Goal: Task Accomplishment & Management: Manage account settings

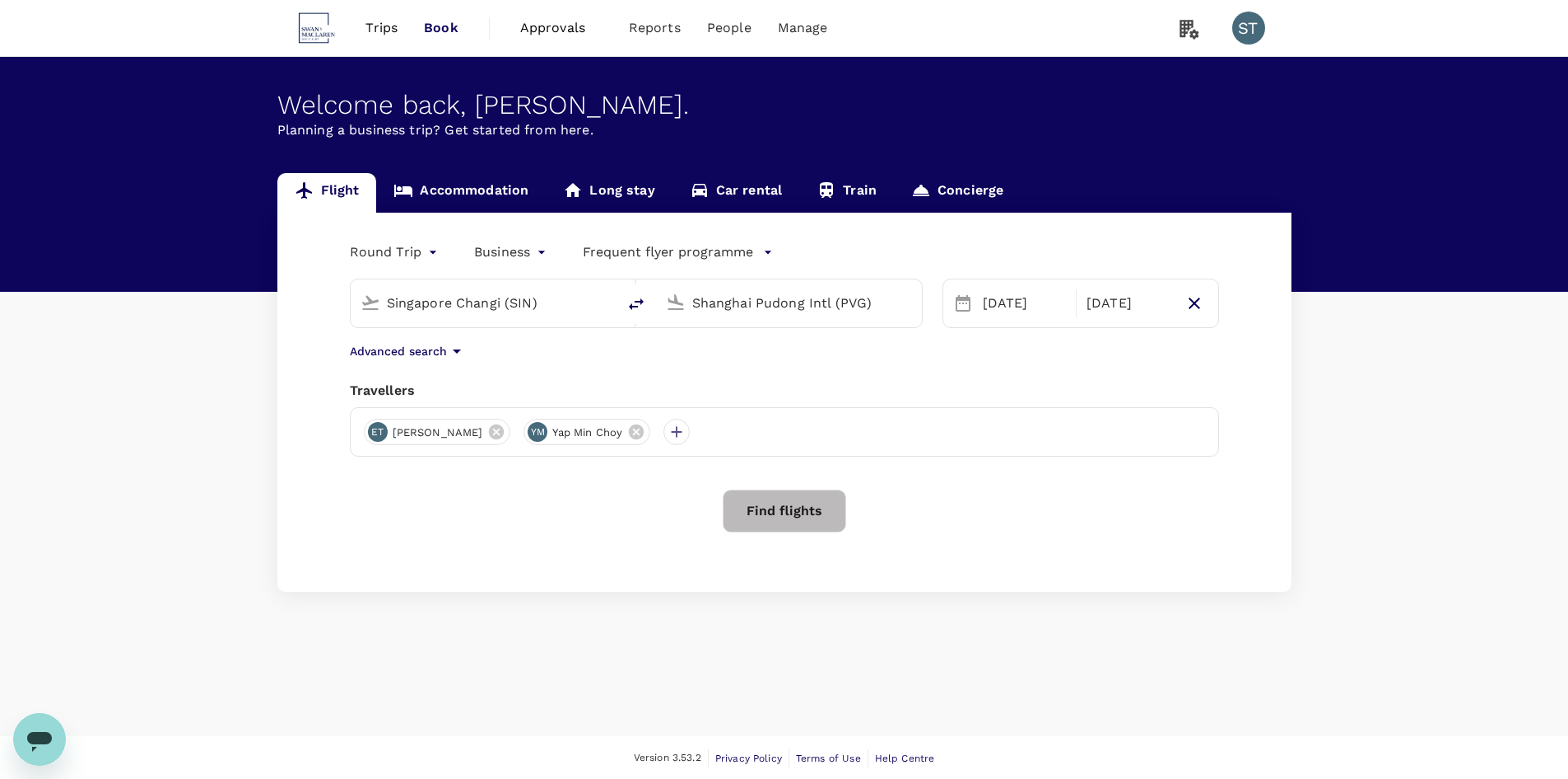
click at [385, 36] on span "Trips" at bounding box center [381, 28] width 32 height 20
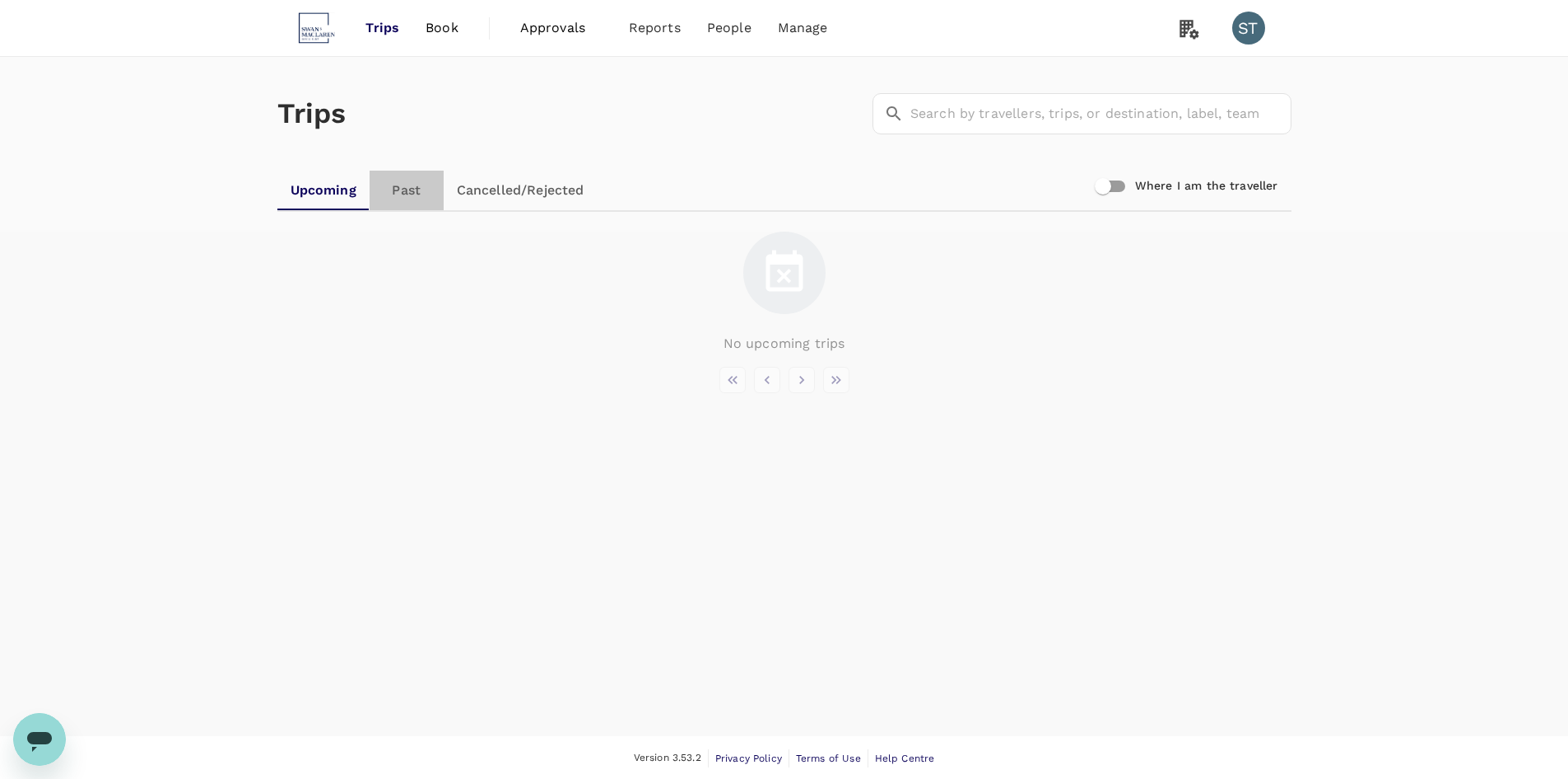
click at [417, 191] on link "Past" at bounding box center [406, 190] width 74 height 40
click at [1113, 187] on input "Where I am the traveller" at bounding box center [1103, 185] width 94 height 31
click at [1122, 184] on input "Where I am the traveller" at bounding box center [1120, 185] width 94 height 31
checkbox input "false"
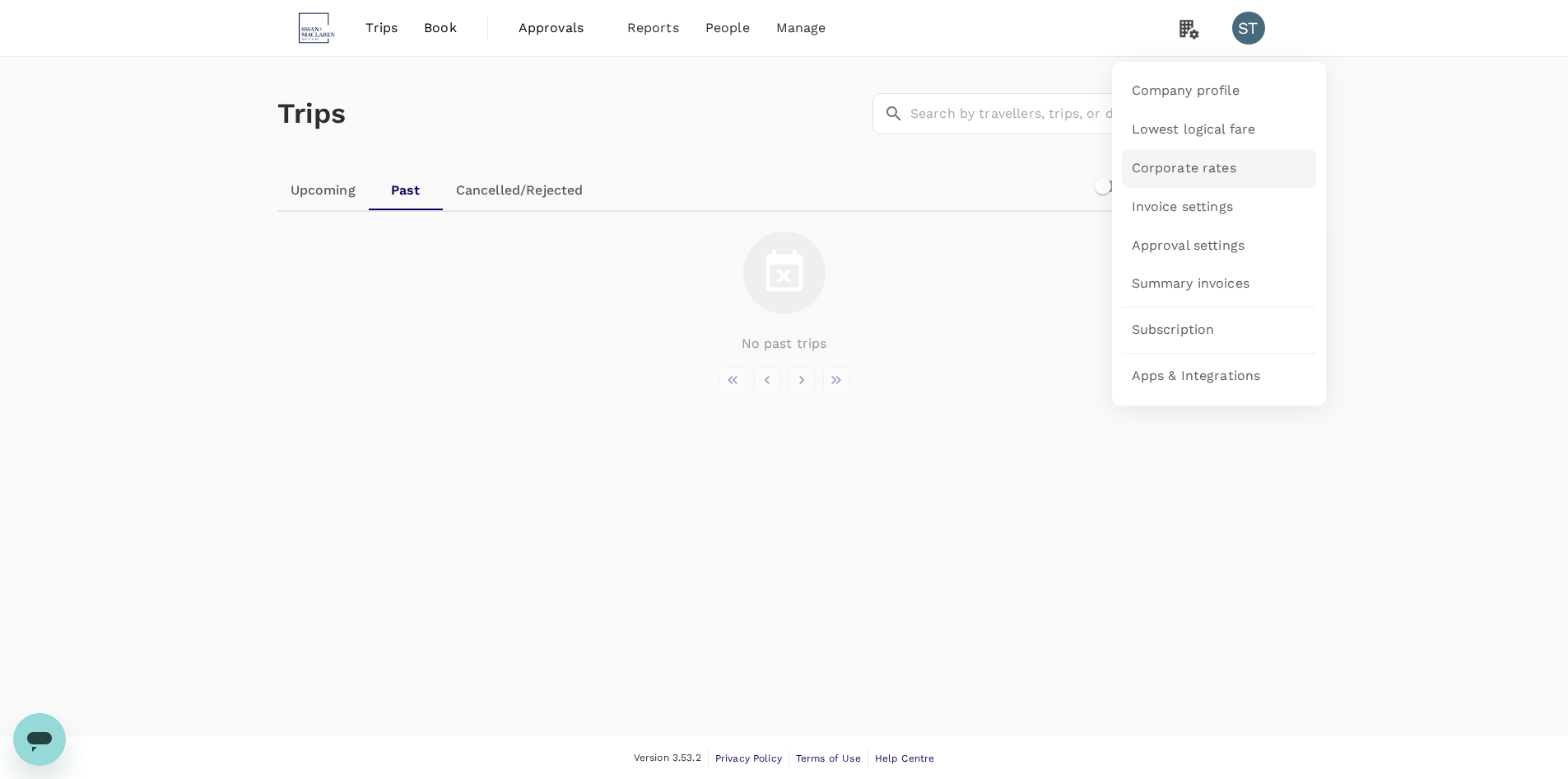
click at [1268, 170] on link "Corporate rates" at bounding box center [1219, 168] width 194 height 39
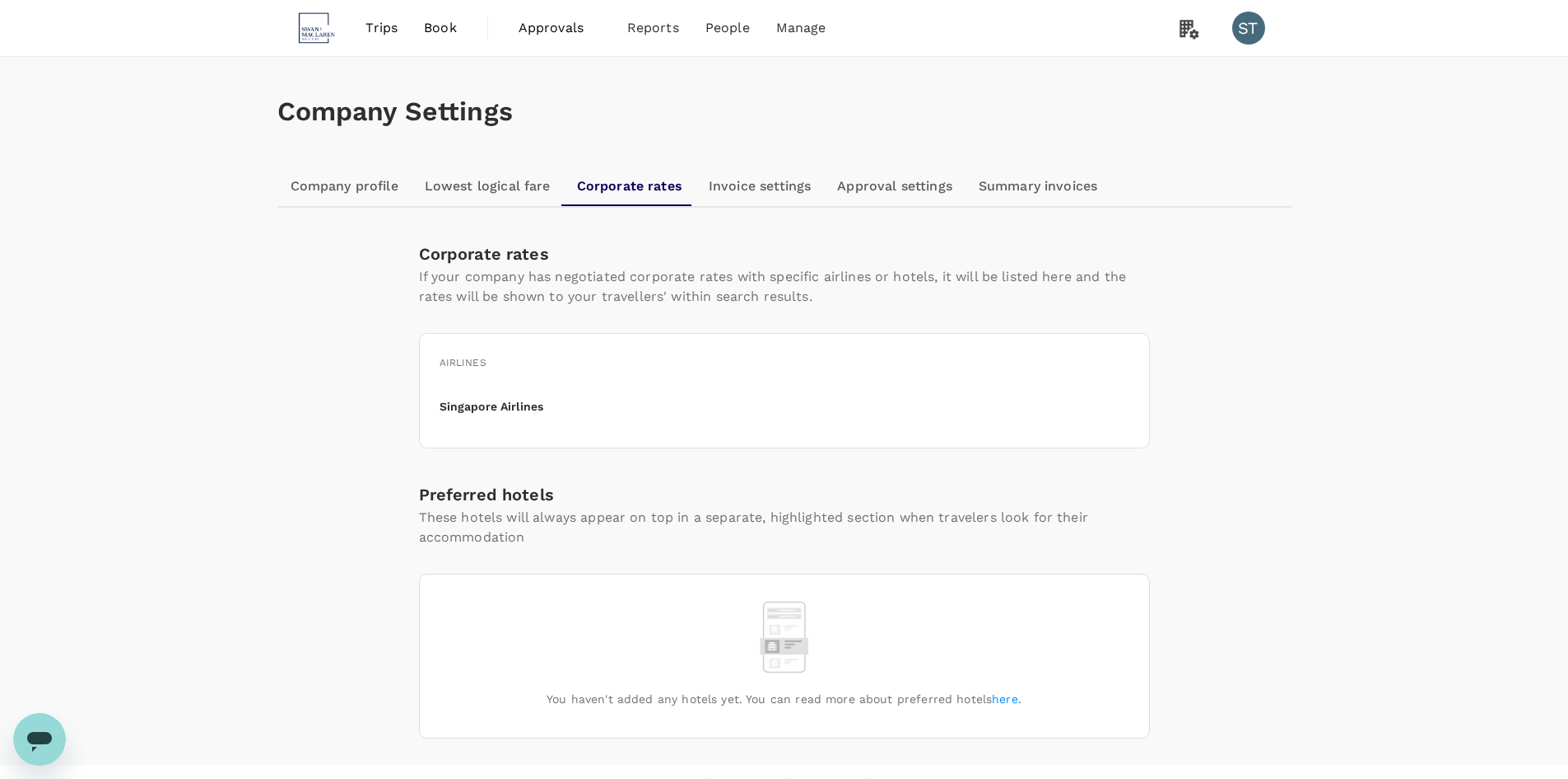
scroll to position [31, 0]
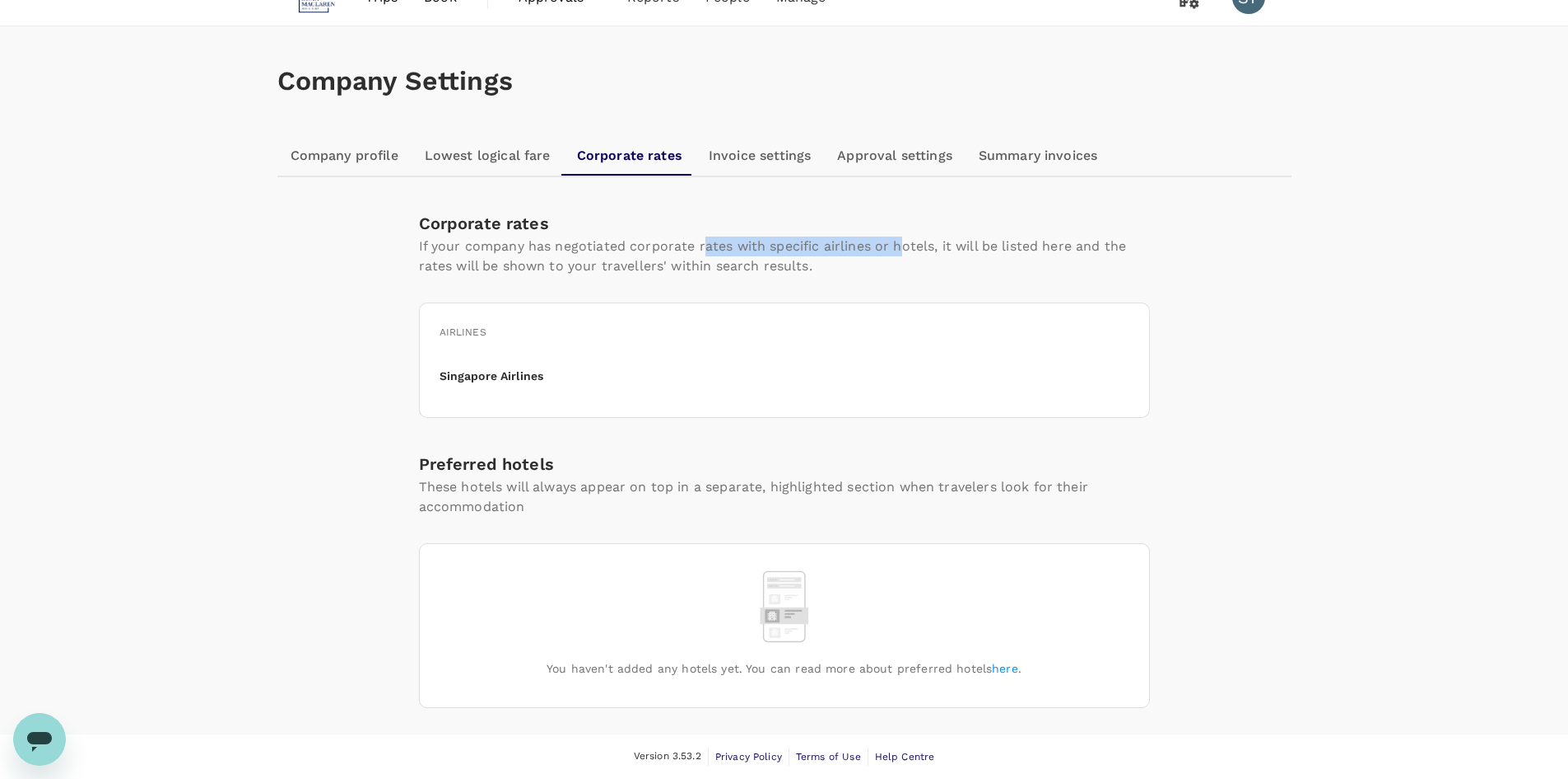
drag, startPoint x: 828, startPoint y: 239, endPoint x: 902, endPoint y: 260, distance: 76.9
click at [902, 259] on p "If your company has negotiated corporate rates with specific airlines or hotels…" at bounding box center [784, 256] width 731 height 40
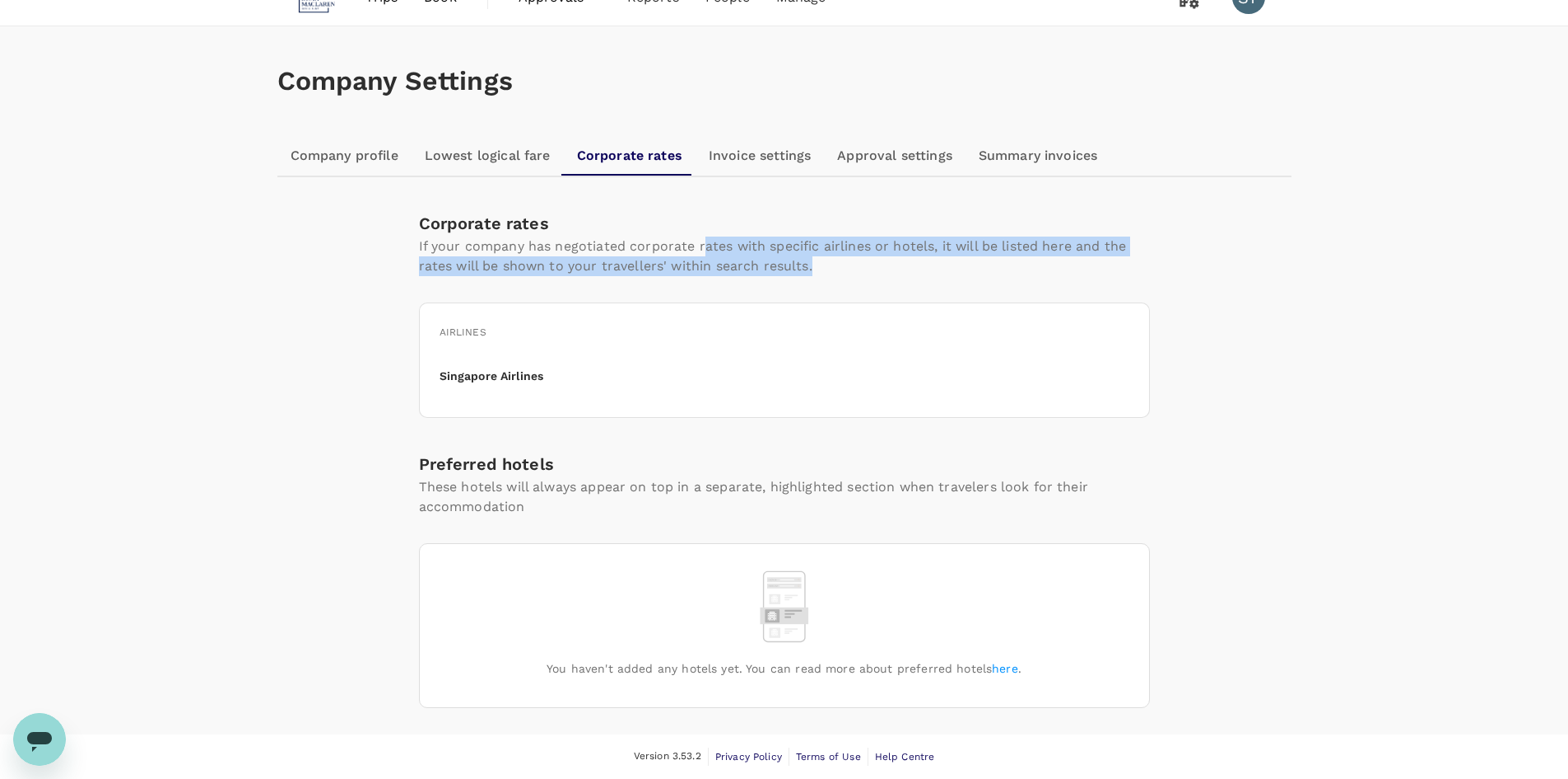
click at [907, 261] on p "If your company has negotiated corporate rates with specific airlines or hotels…" at bounding box center [784, 256] width 731 height 40
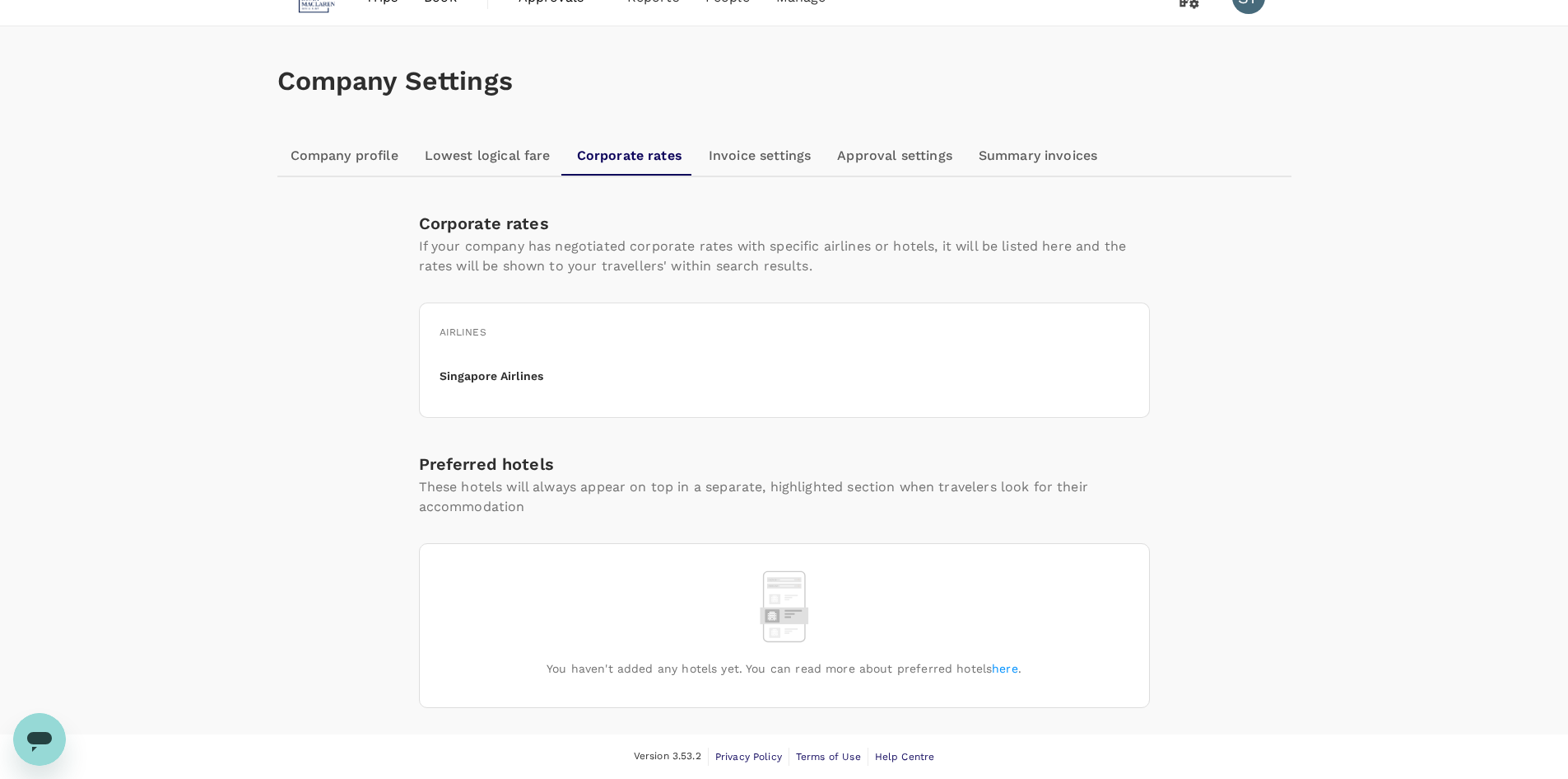
click at [905, 263] on p "If your company has negotiated corporate rates with specific airlines or hotels…" at bounding box center [784, 256] width 731 height 40
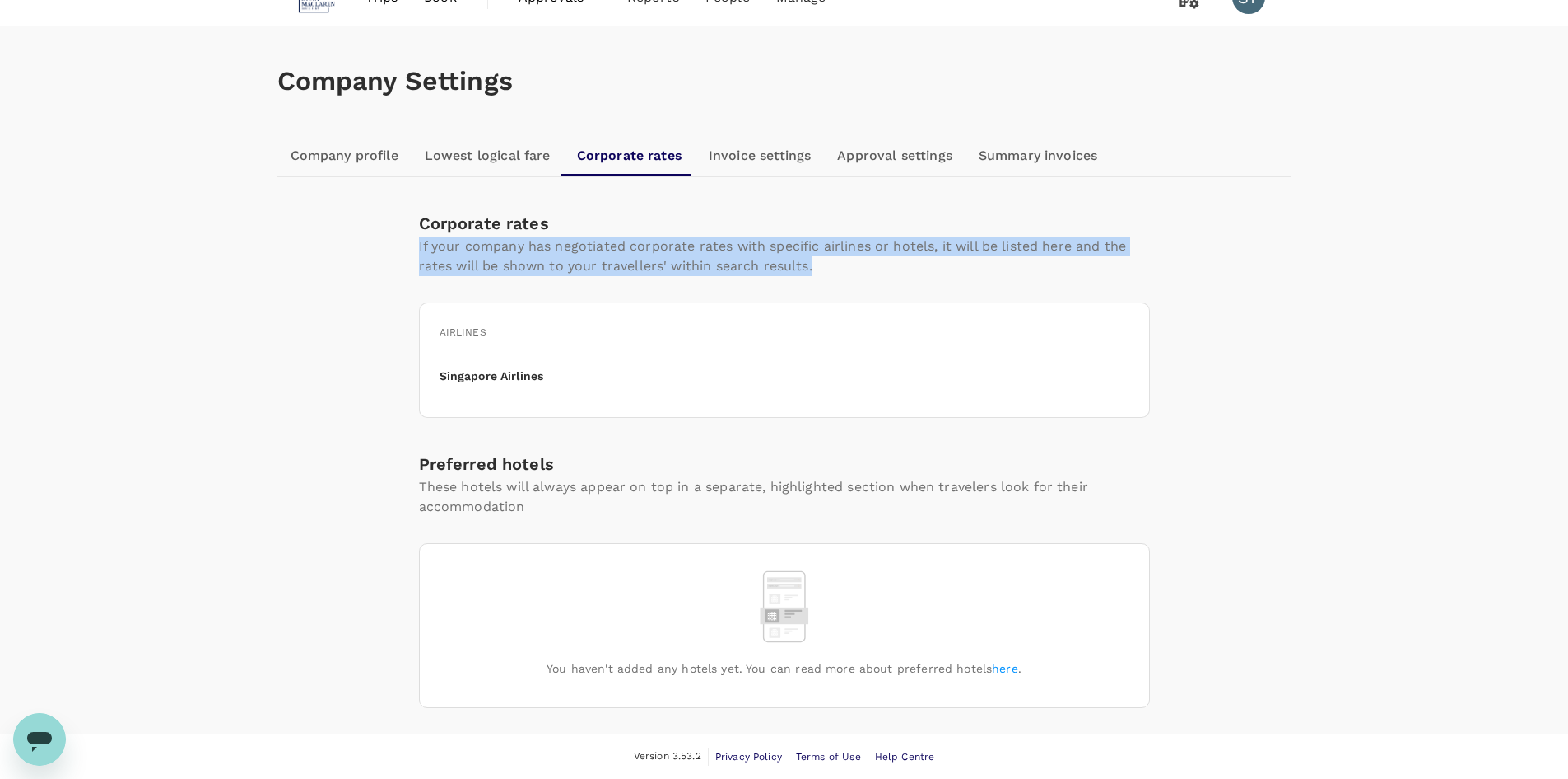
click at [905, 263] on p "If your company has negotiated corporate rates with specific airlines or hotels…" at bounding box center [784, 256] width 731 height 40
click at [796, 267] on p "If your company has negotiated corporate rates with specific airlines or hotels…" at bounding box center [784, 256] width 731 height 40
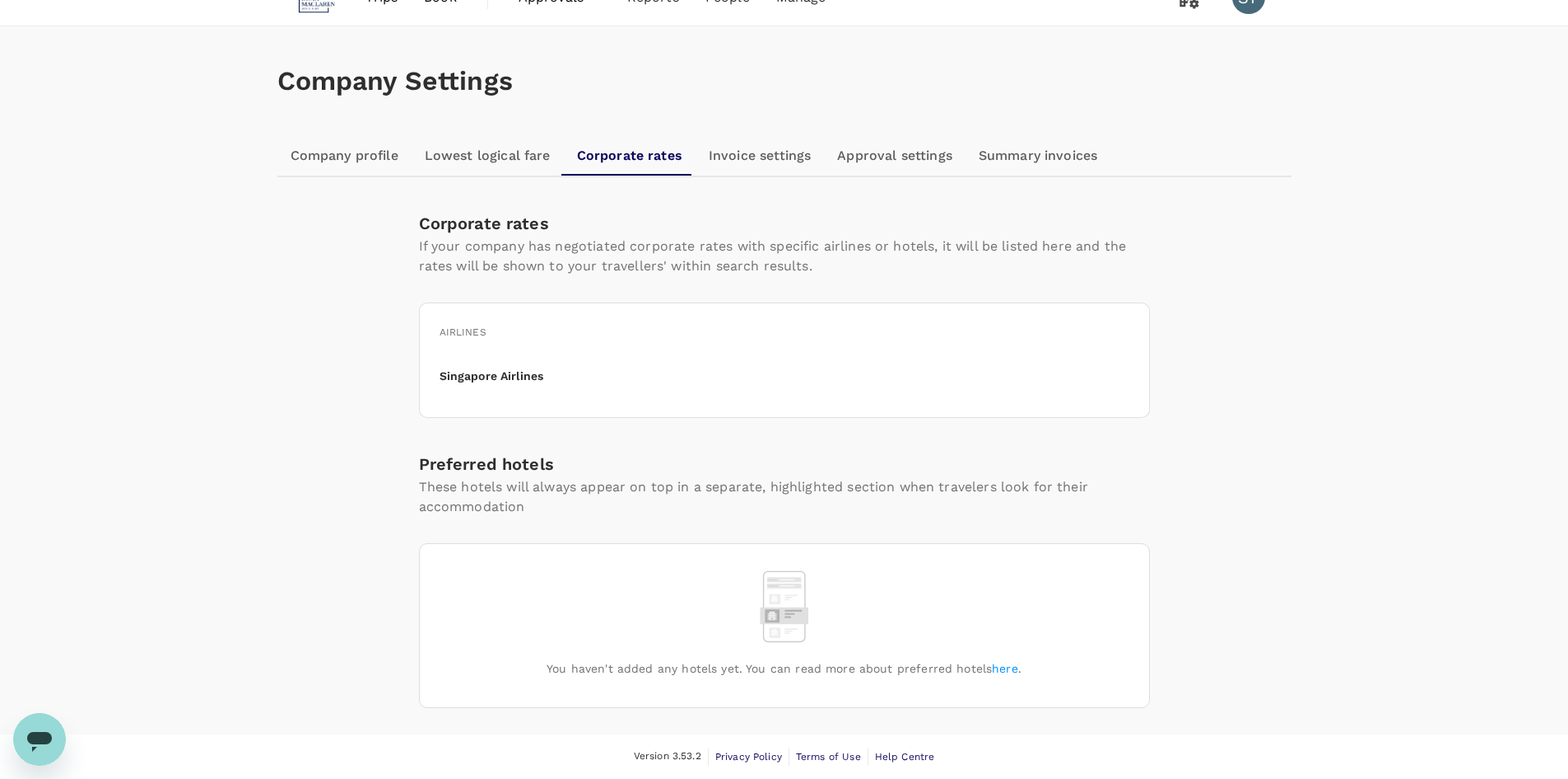
click at [475, 379] on p "Singapore Airlines" at bounding box center [492, 376] width 105 height 17
click at [494, 164] on link "Lowest logical fare" at bounding box center [487, 155] width 152 height 40
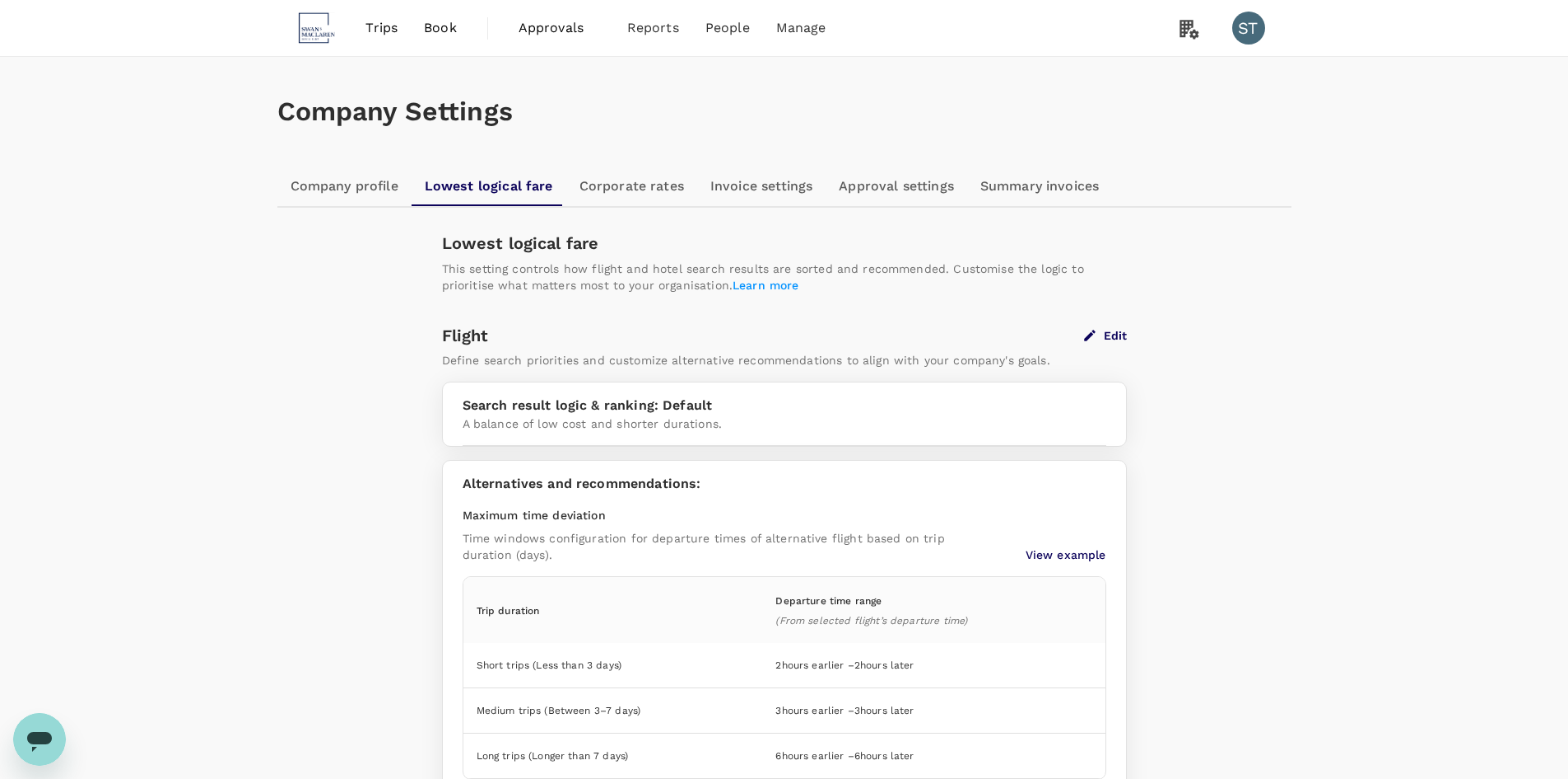
click at [343, 179] on link "Company profile" at bounding box center [344, 186] width 134 height 40
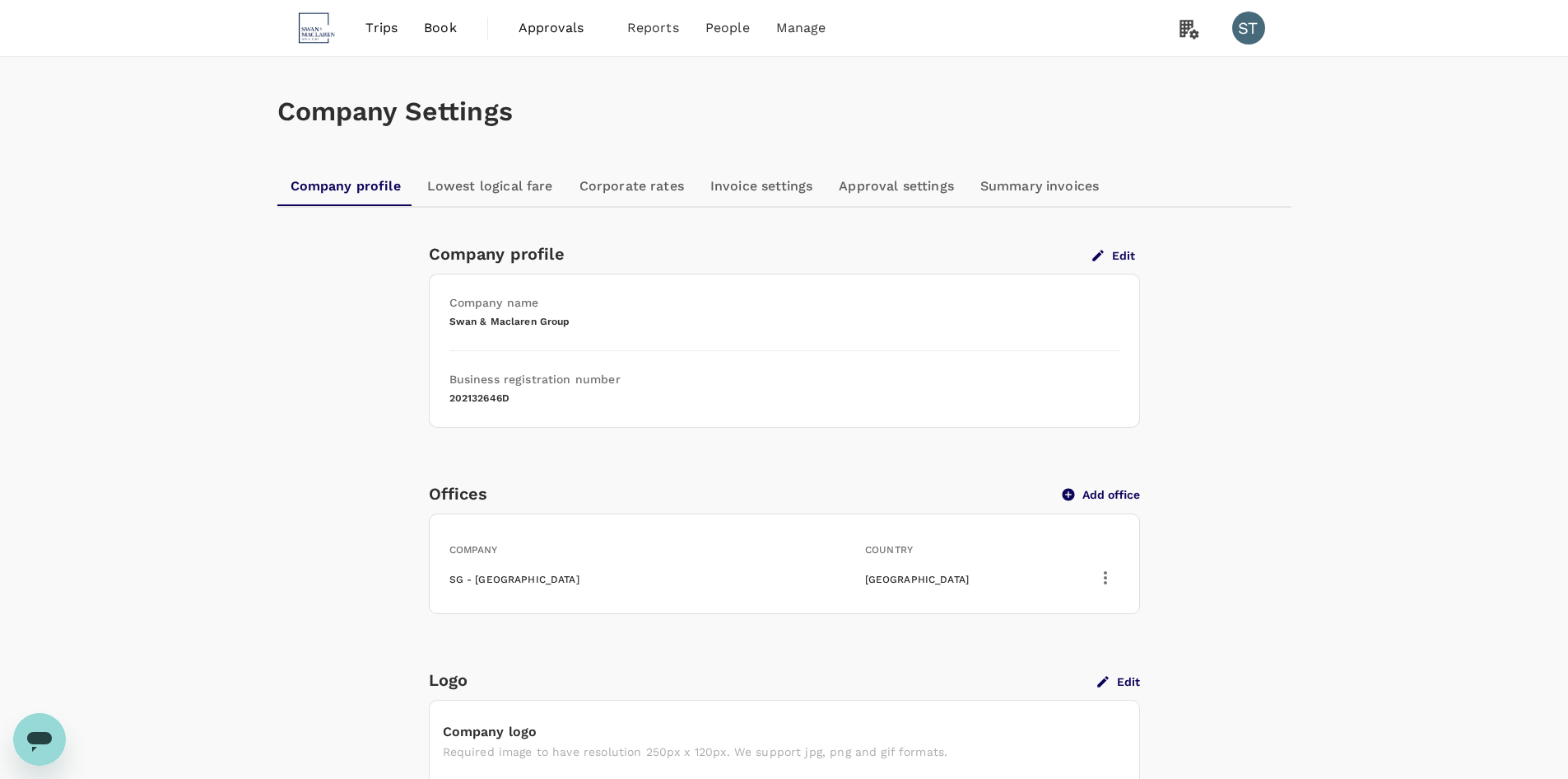
click at [1083, 164] on div "Company Settings" at bounding box center [784, 112] width 1014 height 110
click at [1069, 174] on link "Summary invoices" at bounding box center [1040, 186] width 145 height 40
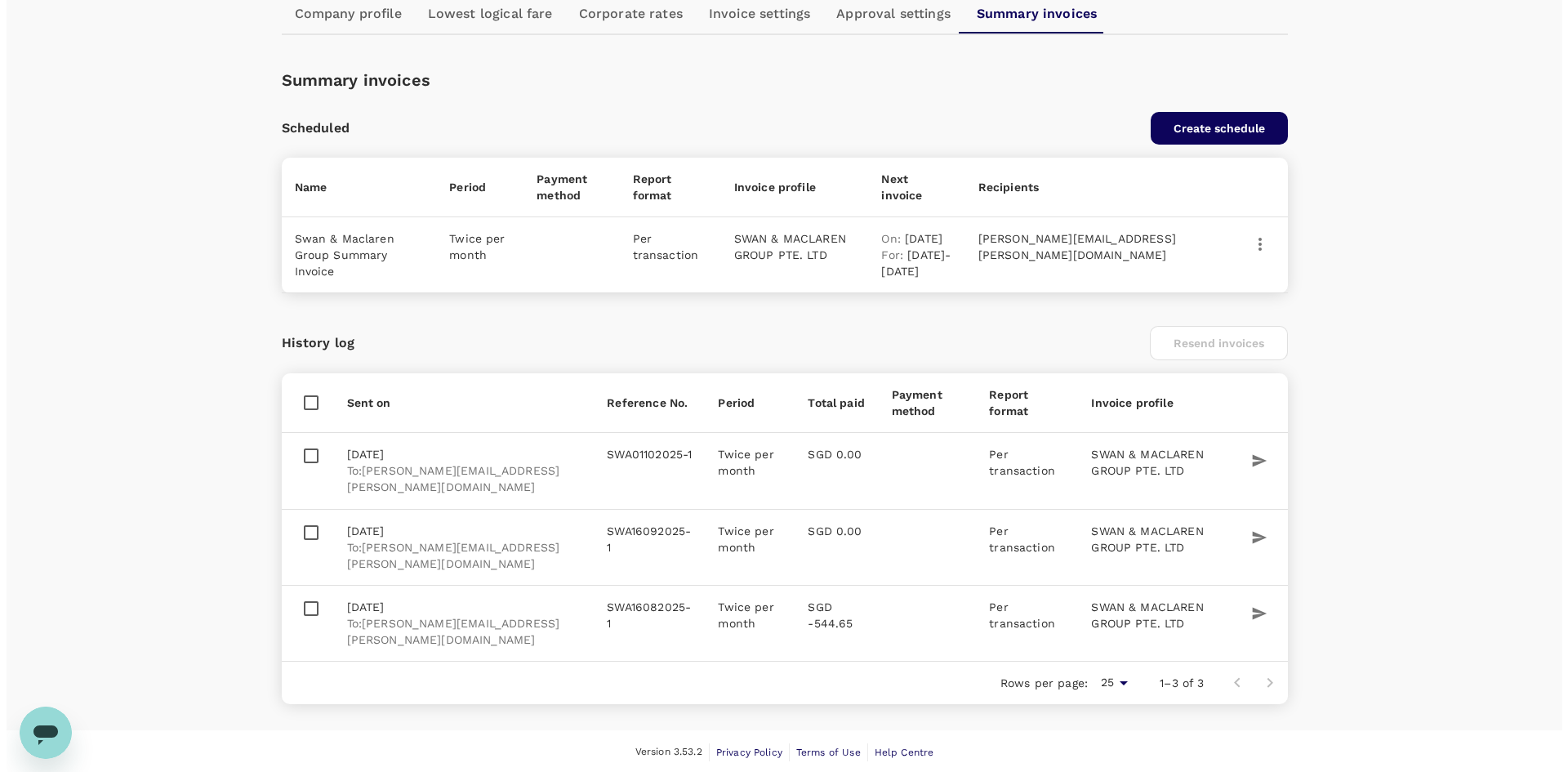
scroll to position [173, 0]
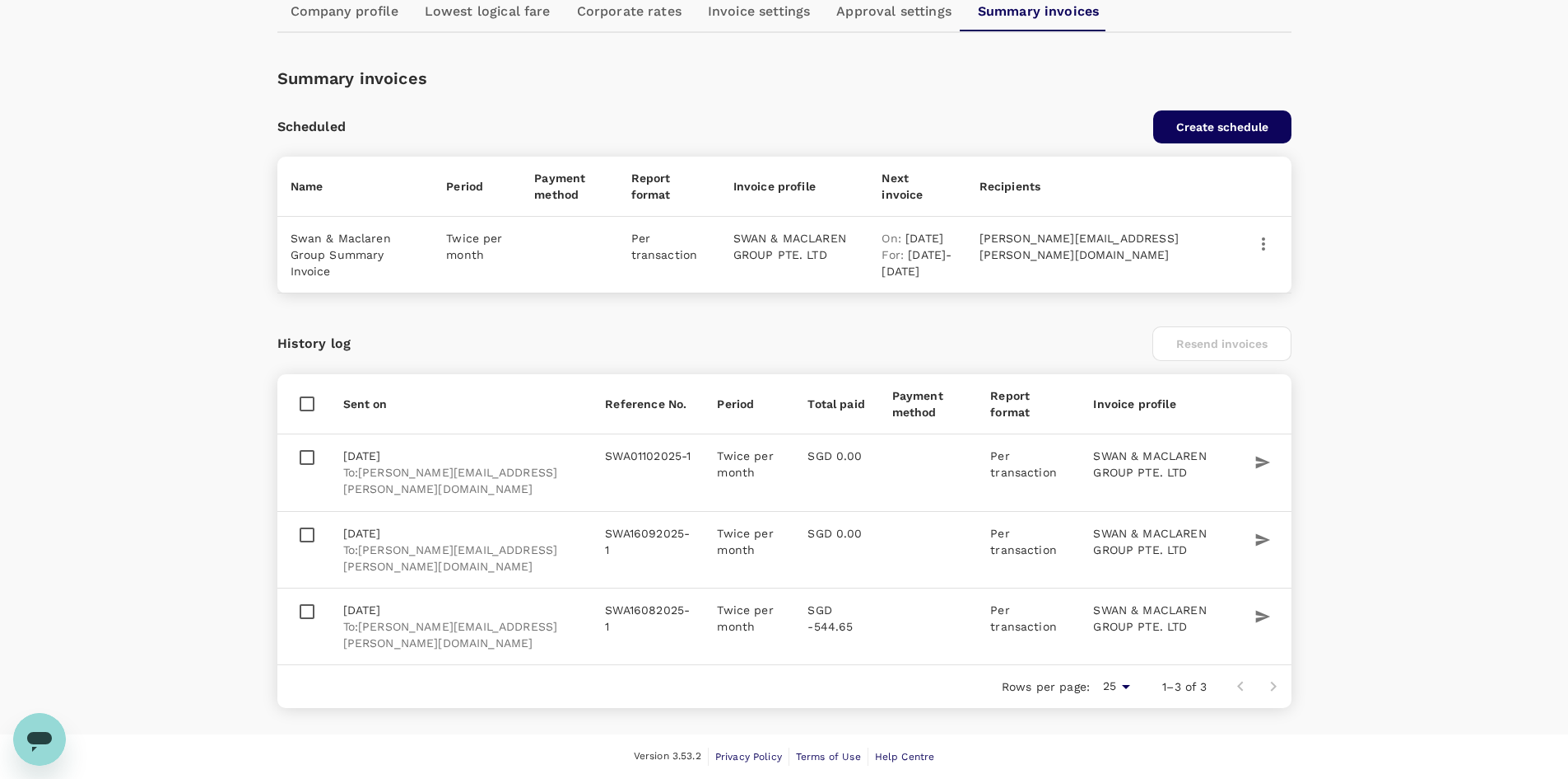
drag, startPoint x: 342, startPoint y: 235, endPoint x: 968, endPoint y: 271, distance: 627.0
click at [968, 271] on tr "Swan & Maclaren Group Summary Invoice Twice per month Per transaction SWAN & MA…" at bounding box center [784, 254] width 1014 height 77
click at [953, 271] on p "For : 1 Oct 2025 - 15 Oct 2025" at bounding box center [917, 262] width 71 height 33
click at [1263, 243] on icon "button" at bounding box center [1264, 244] width 20 height 20
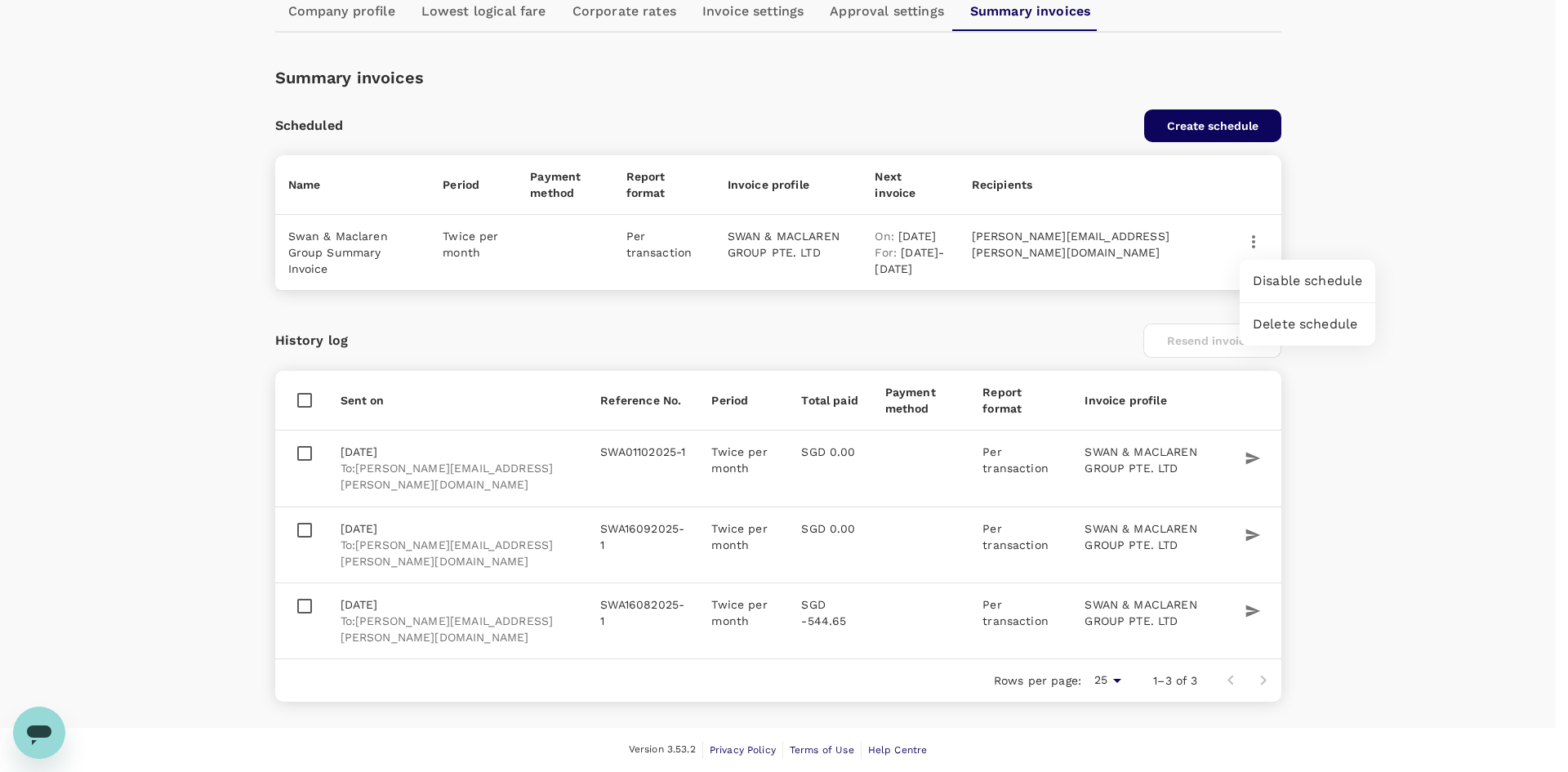
click at [995, 231] on div at bounding box center [784, 386] width 1568 height 772
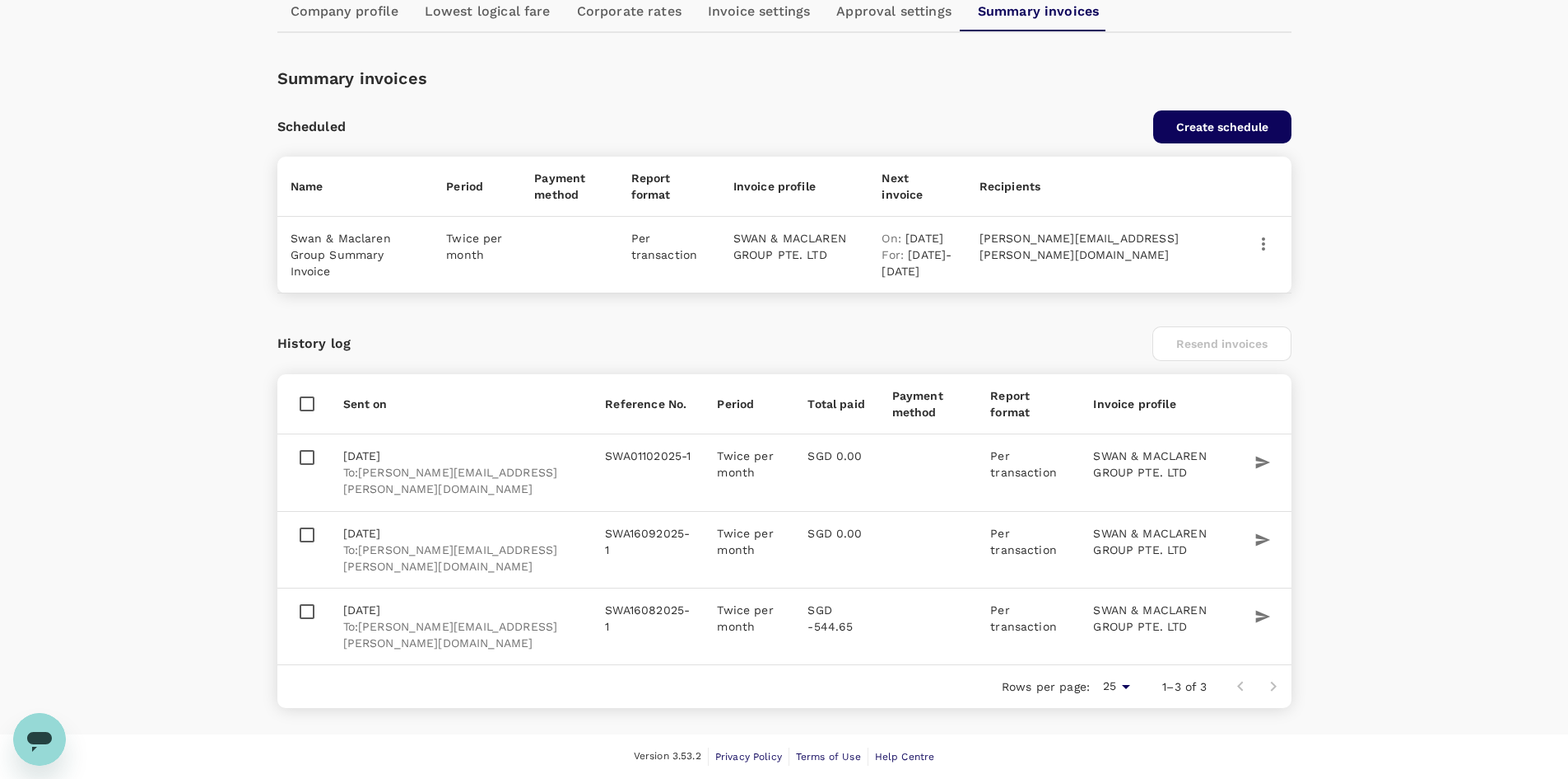
click at [1105, 244] on p "catherine.lim@swanmaclaren.com" at bounding box center [1088, 246] width 218 height 33
click at [1106, 244] on p "catherine.lim@swanmaclaren.com" at bounding box center [1088, 246] width 218 height 33
click at [693, 253] on p "Per transaction" at bounding box center [669, 246] width 76 height 33
click at [652, 255] on p "Per transaction" at bounding box center [669, 246] width 76 height 33
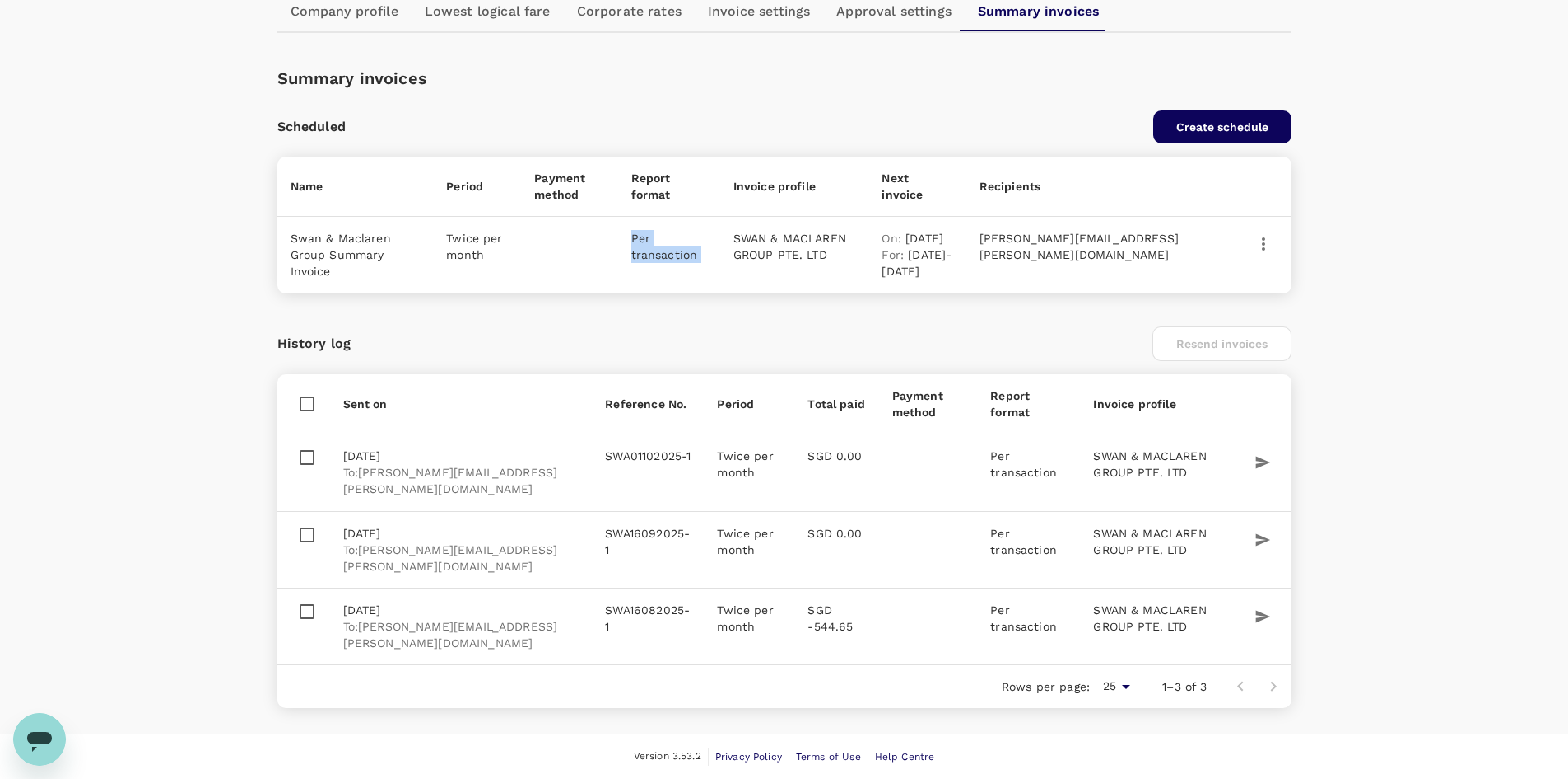
click at [652, 255] on p "Per transaction" at bounding box center [669, 246] width 76 height 33
click at [828, 248] on p "SWAN & MACLAREN GROUP PTE. LTD" at bounding box center [794, 246] width 122 height 33
click at [953, 248] on p "For : 1 Oct 2025 - 15 Oct 2025" at bounding box center [917, 262] width 71 height 33
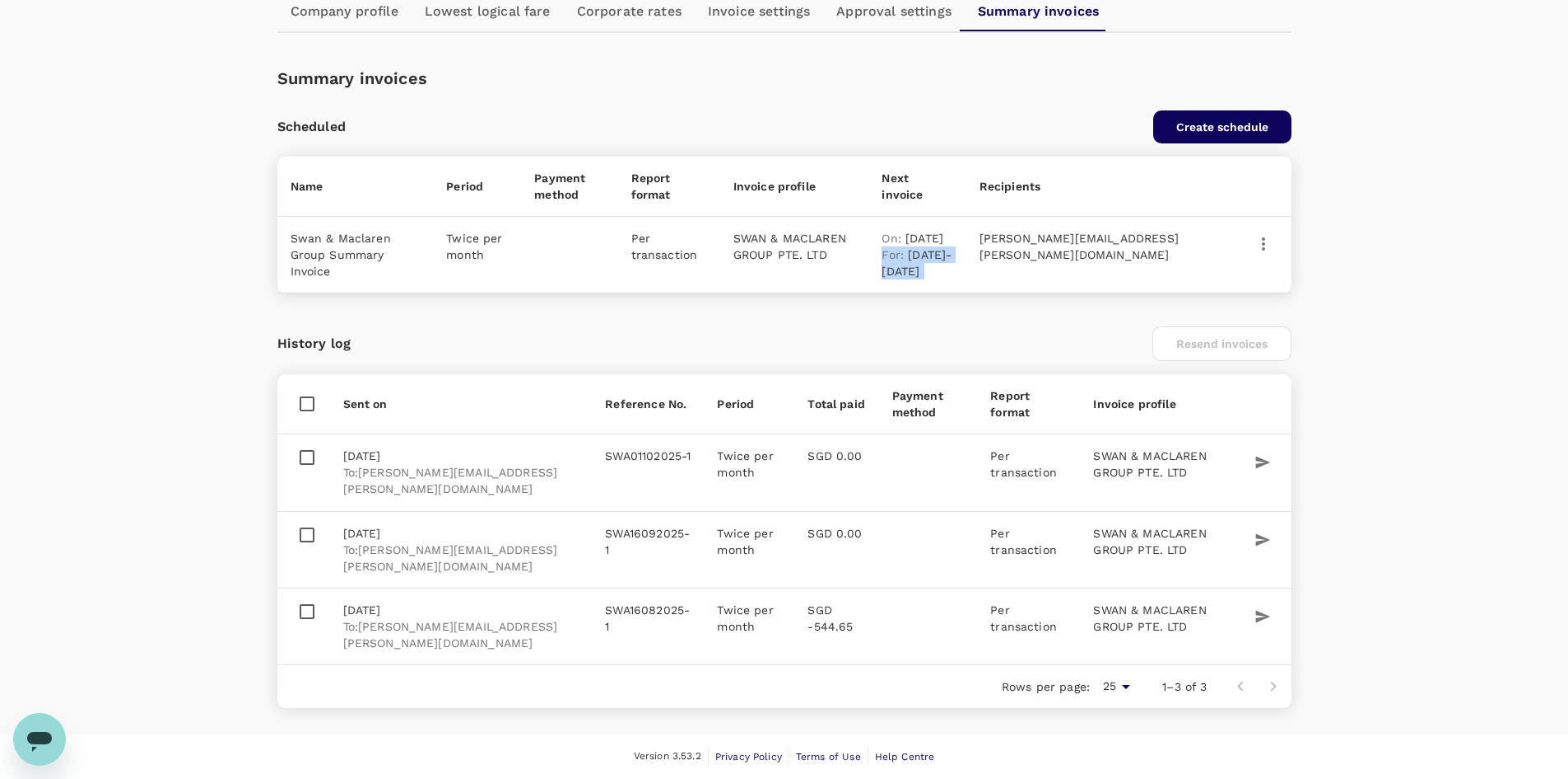
click at [953, 274] on p "For : 1 Oct 2025 - 15 Oct 2025" at bounding box center [917, 262] width 71 height 33
drag, startPoint x: 1018, startPoint y: 274, endPoint x: 756, endPoint y: 231, distance: 265.5
click at [756, 231] on tr "Swan & Maclaren Group Summary Invoice Twice per month Per transaction SWAN & MA…" at bounding box center [784, 254] width 1014 height 77
click at [756, 231] on p "SWAN & MACLAREN GROUP PTE. LTD" at bounding box center [794, 246] width 122 height 33
click at [1150, 232] on p "catherine.lim@swanmaclaren.com" at bounding box center [1088, 246] width 218 height 33
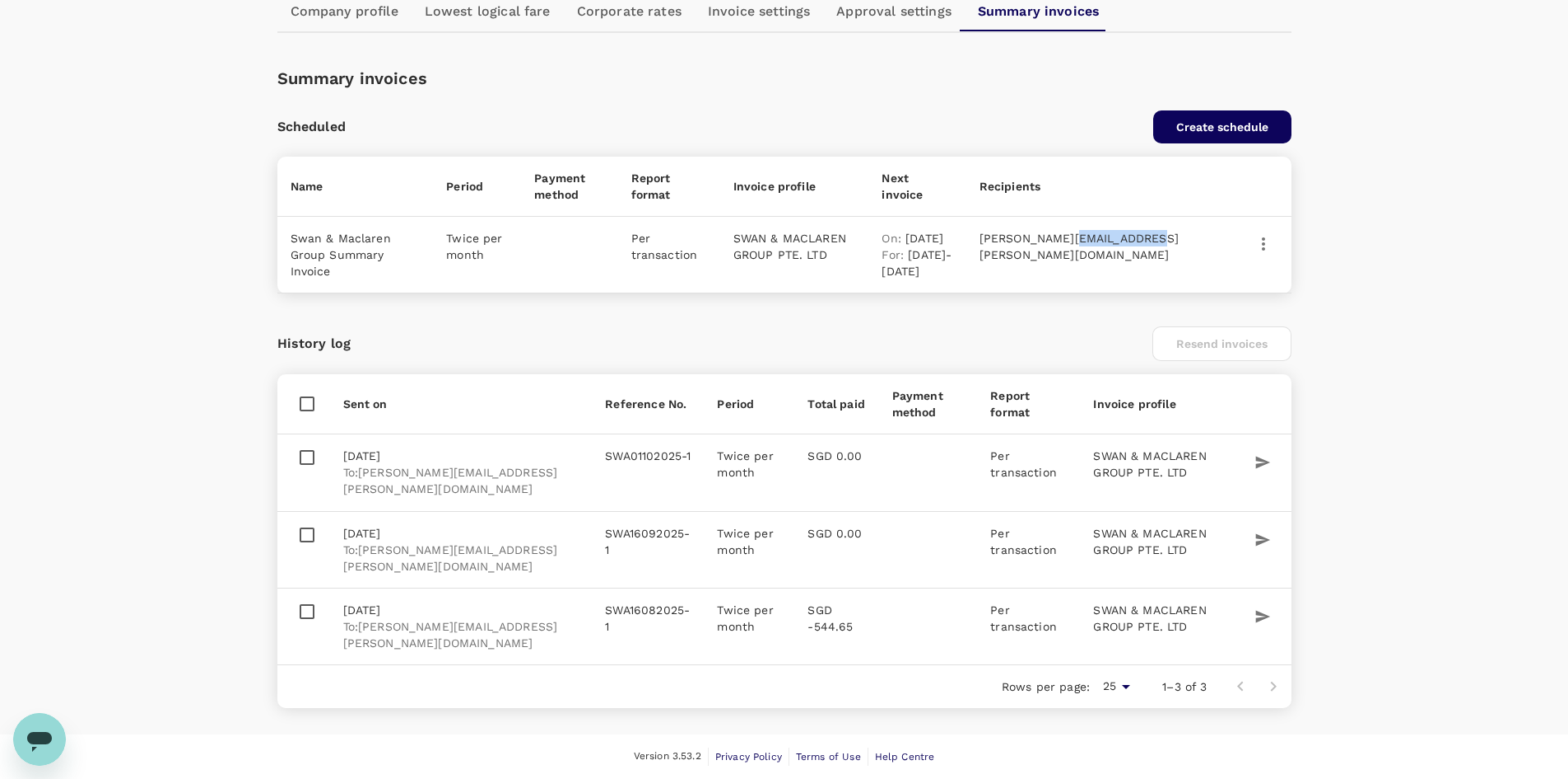
click at [1150, 232] on p "catherine.lim@swanmaclaren.com" at bounding box center [1088, 246] width 218 height 33
click at [896, 245] on p "On : 16 Oct 2025" at bounding box center [917, 238] width 71 height 17
click at [1269, 121] on button "Create schedule" at bounding box center [1223, 127] width 138 height 33
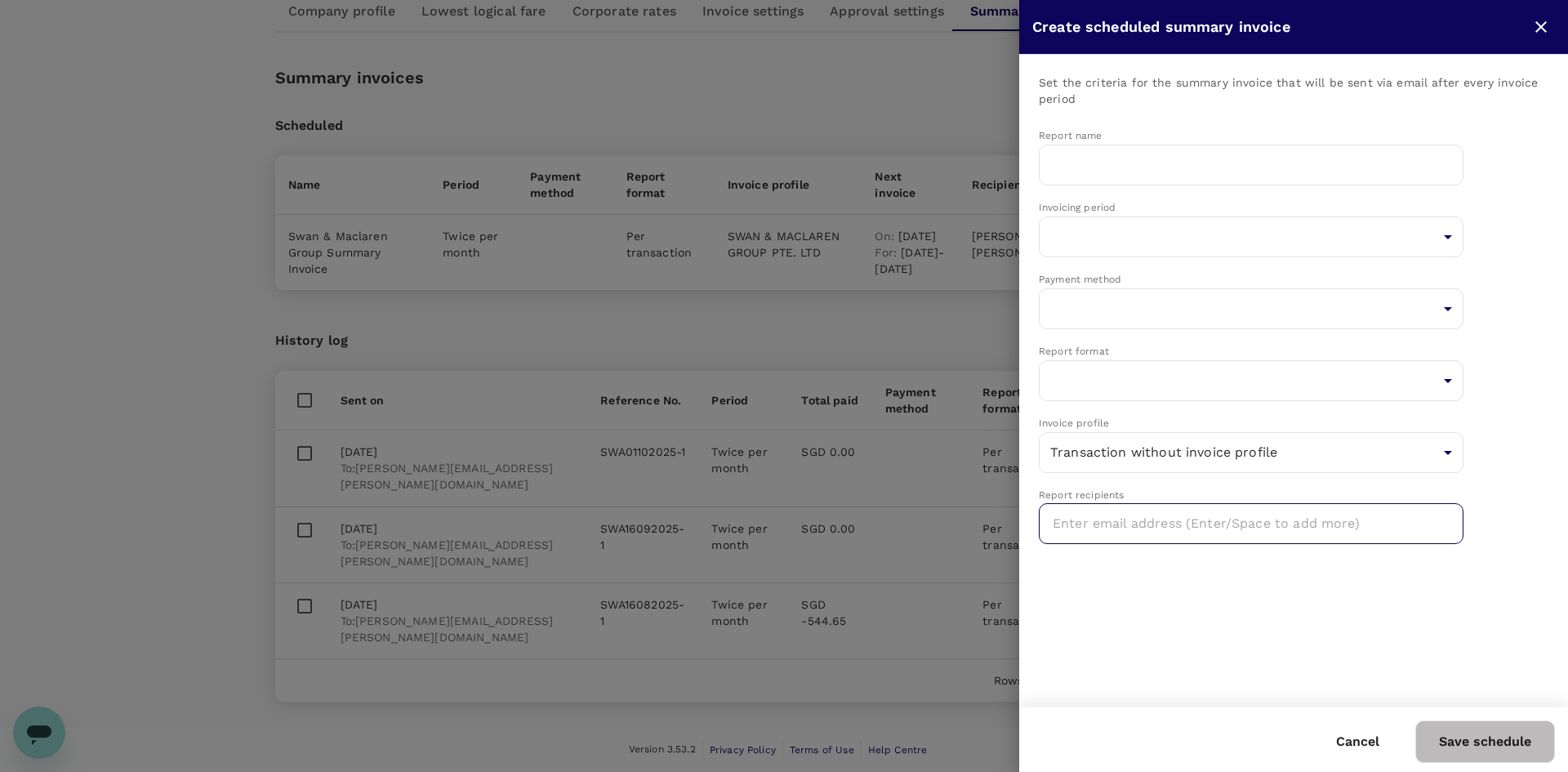
click at [1367, 521] on input "text" at bounding box center [1254, 523] width 404 height 26
type input "employeerelations@swanmaclaren.com"
click at [1330, 460] on body "Trips Book Approvals 0 Reports People Manage ST Company Settings Company profil…" at bounding box center [784, 299] width 1568 height 945
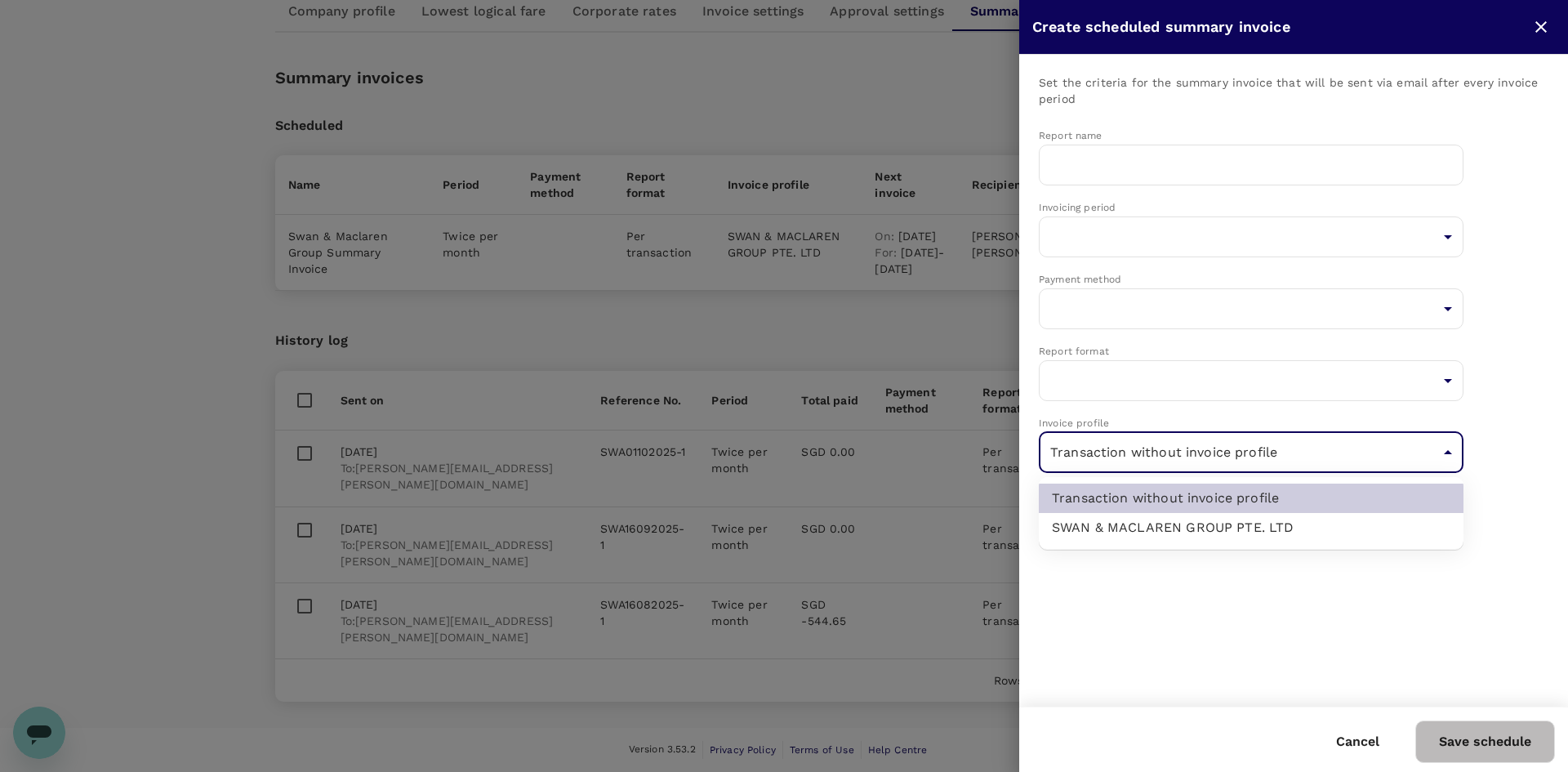
click at [1341, 522] on div "SWAN & MACLAREN GROUP PTE. LTD" at bounding box center [1251, 527] width 399 height 20
type input "9c9ba4b1-72fa-441d-8948-9b9257cd3cd6"
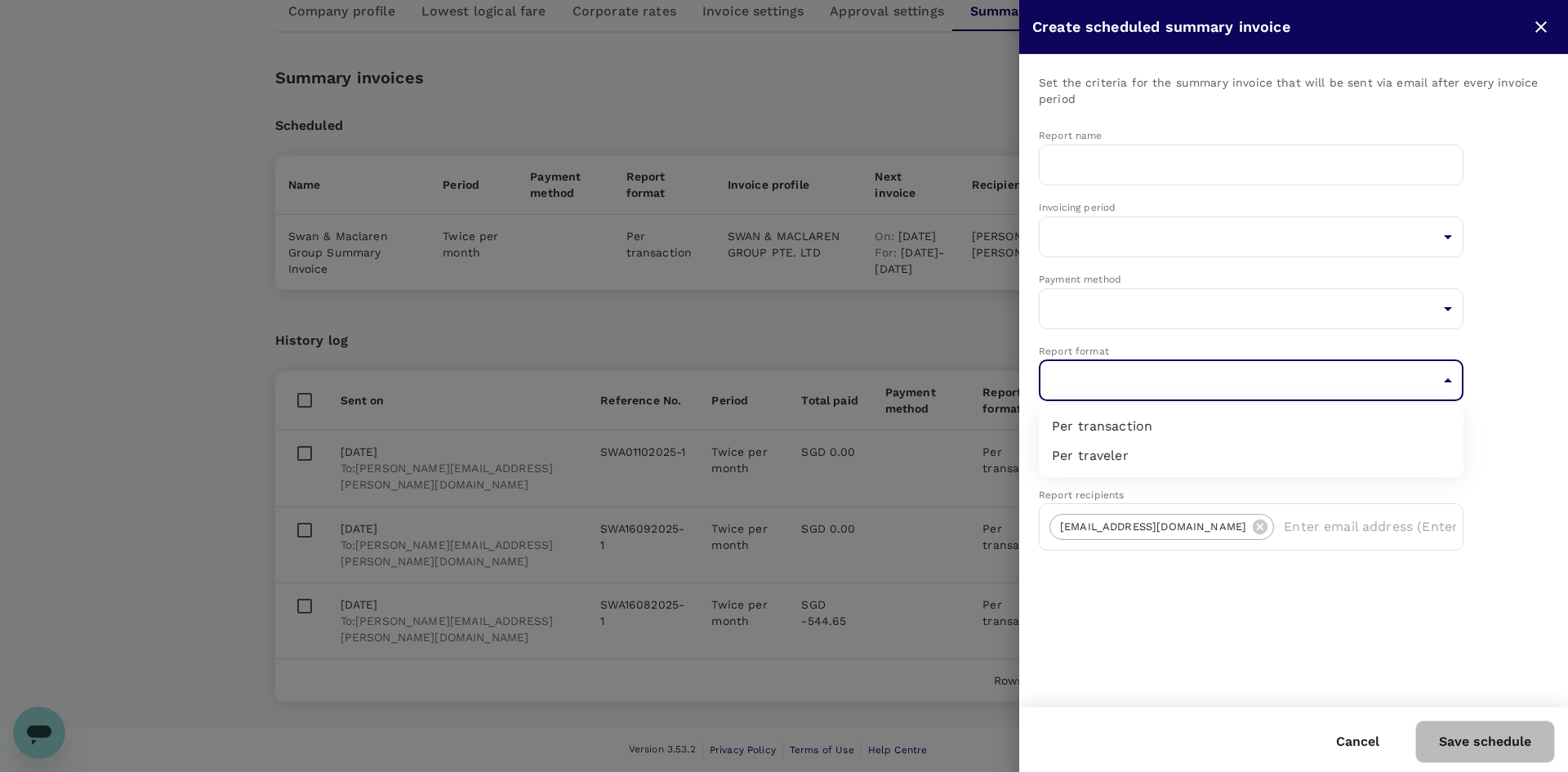
click at [1360, 373] on body "Trips Book Approvals 0 Reports People Manage ST Company Settings Company profil…" at bounding box center [784, 299] width 1568 height 945
click at [1206, 415] on li "Per transaction" at bounding box center [1251, 426] width 425 height 30
type input "perTransaction"
click at [1071, 297] on body "Trips Book Approvals 0 Reports People Manage ST Company Settings Company profil…" at bounding box center [784, 299] width 1568 height 945
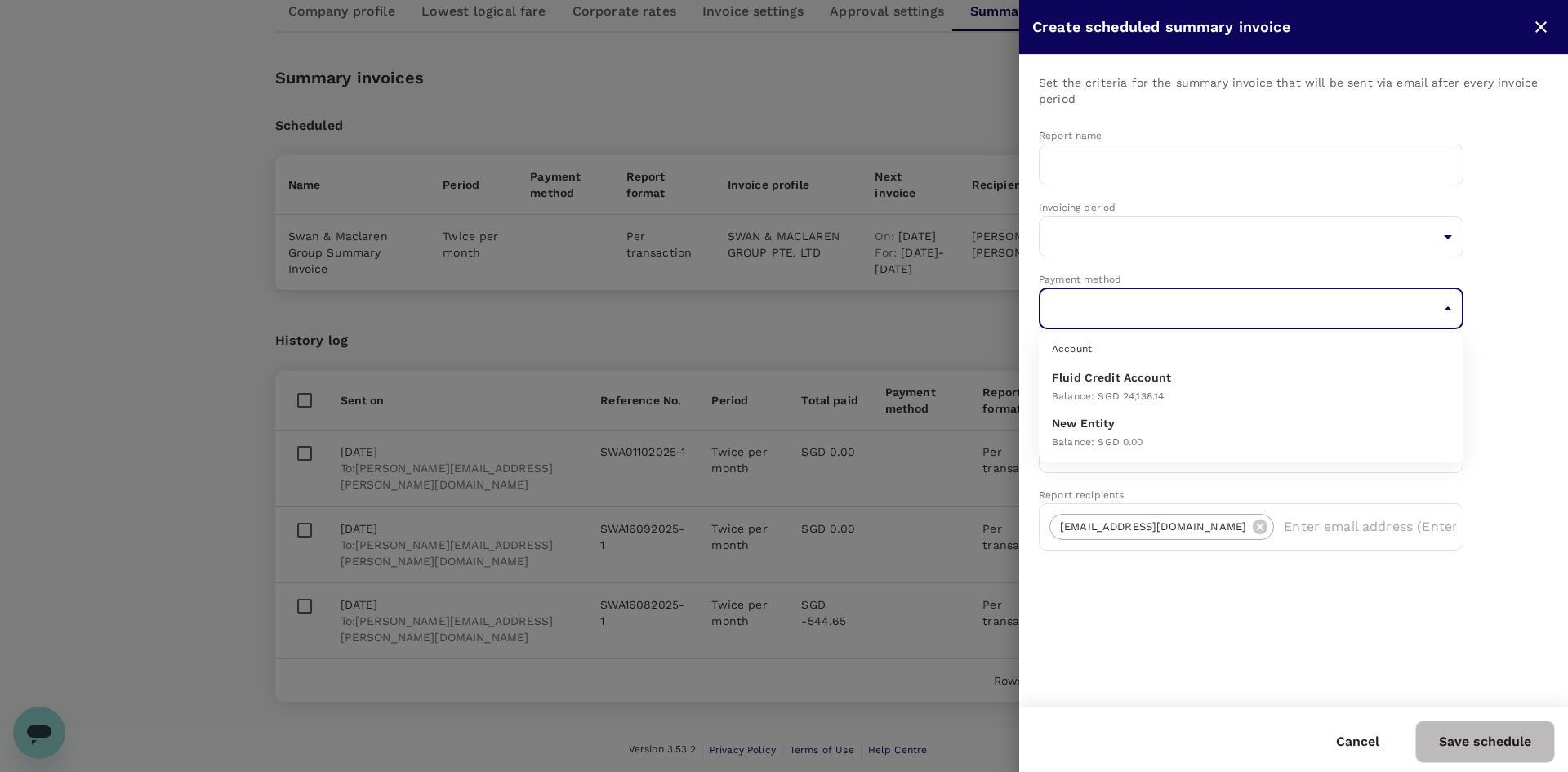
click at [1374, 385] on div "Balance : SGD 24,138.14" at bounding box center [1251, 395] width 399 height 20
type input "9c9ba4e9-6939-42c9-b258-ade50964613f"
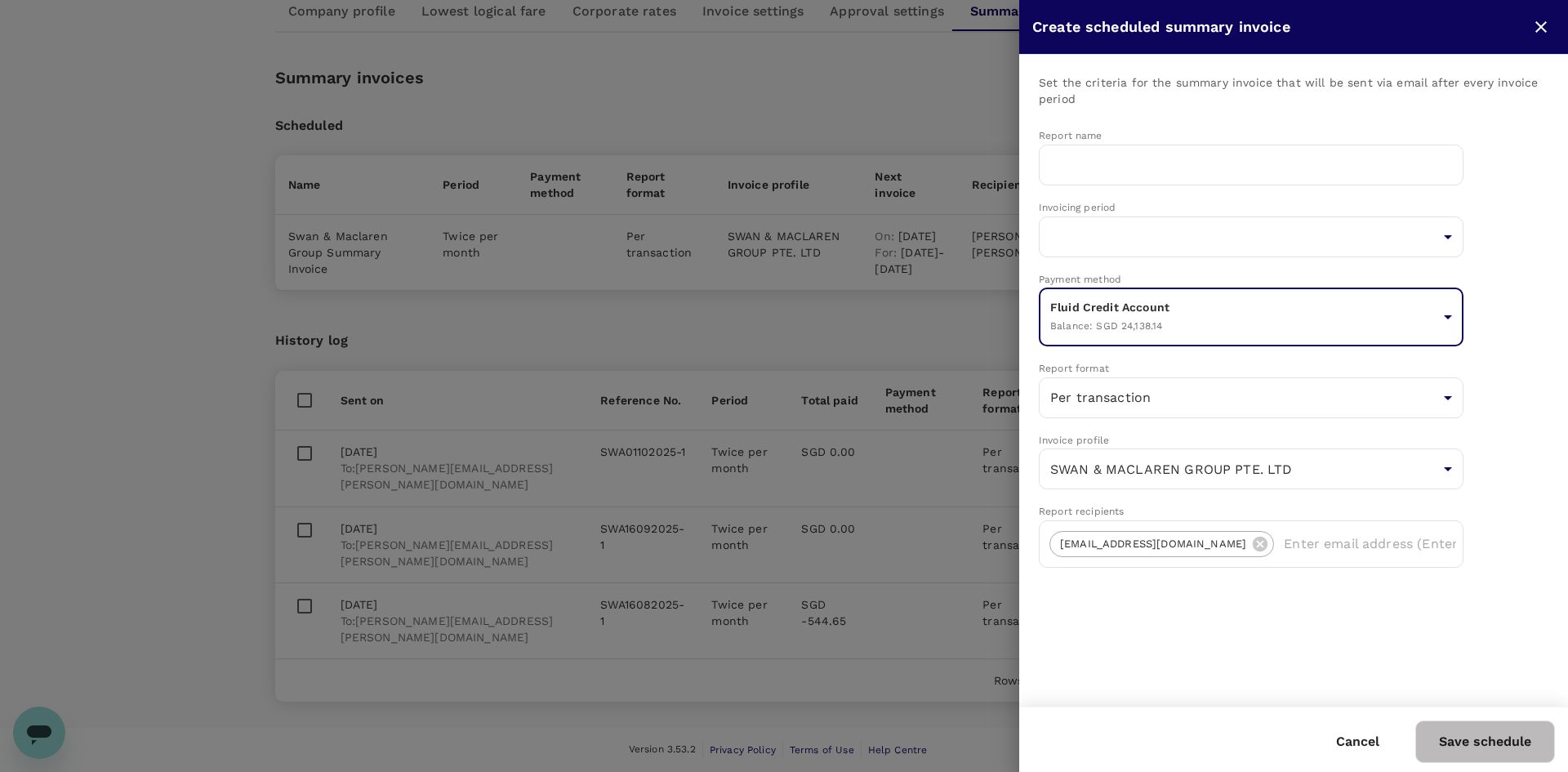
click at [1213, 319] on body "Trips Book Approvals 0 Reports People Manage ST Company Settings Company profil…" at bounding box center [784, 299] width 1568 height 945
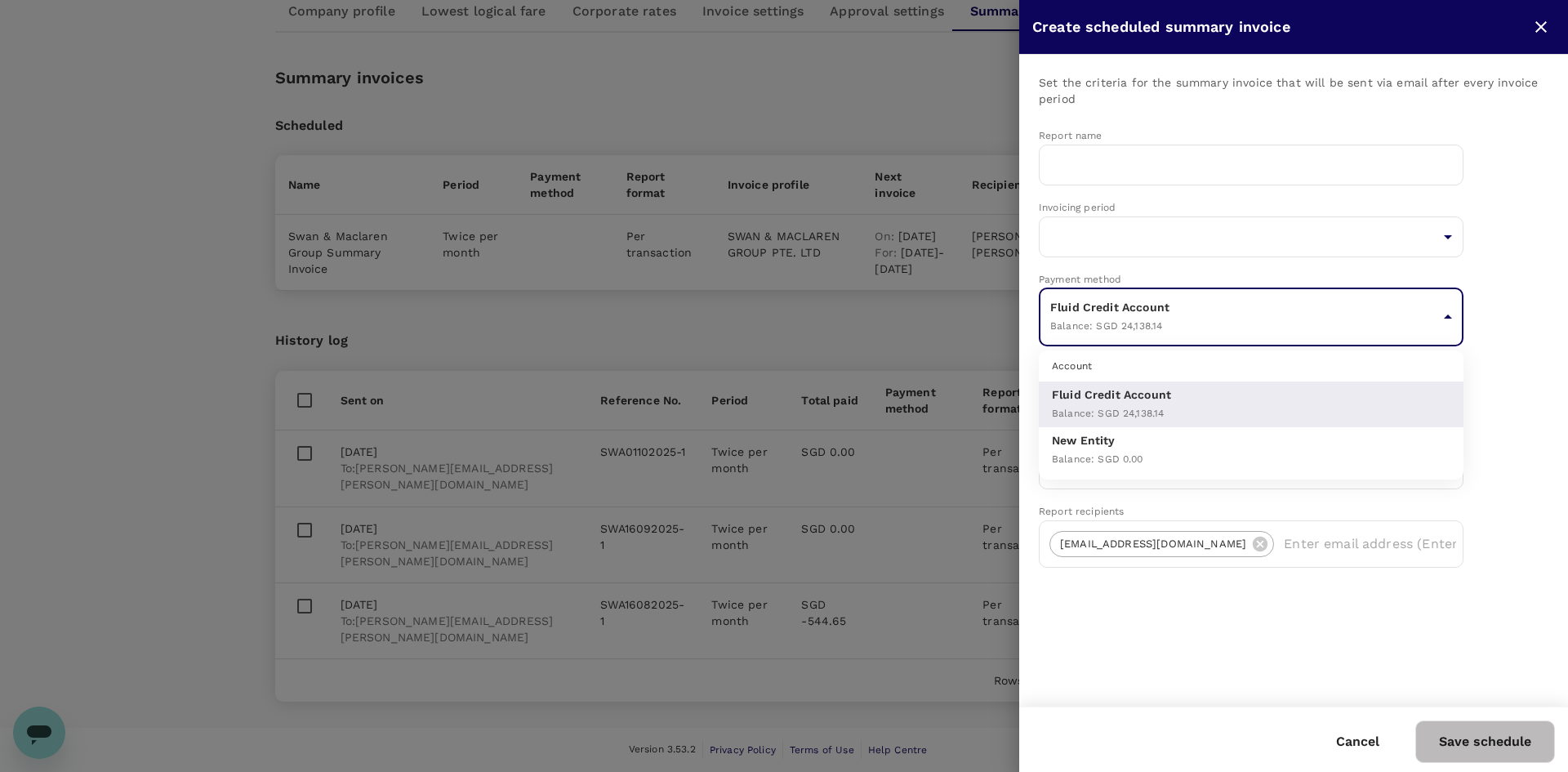
click at [1214, 317] on div at bounding box center [784, 386] width 1568 height 772
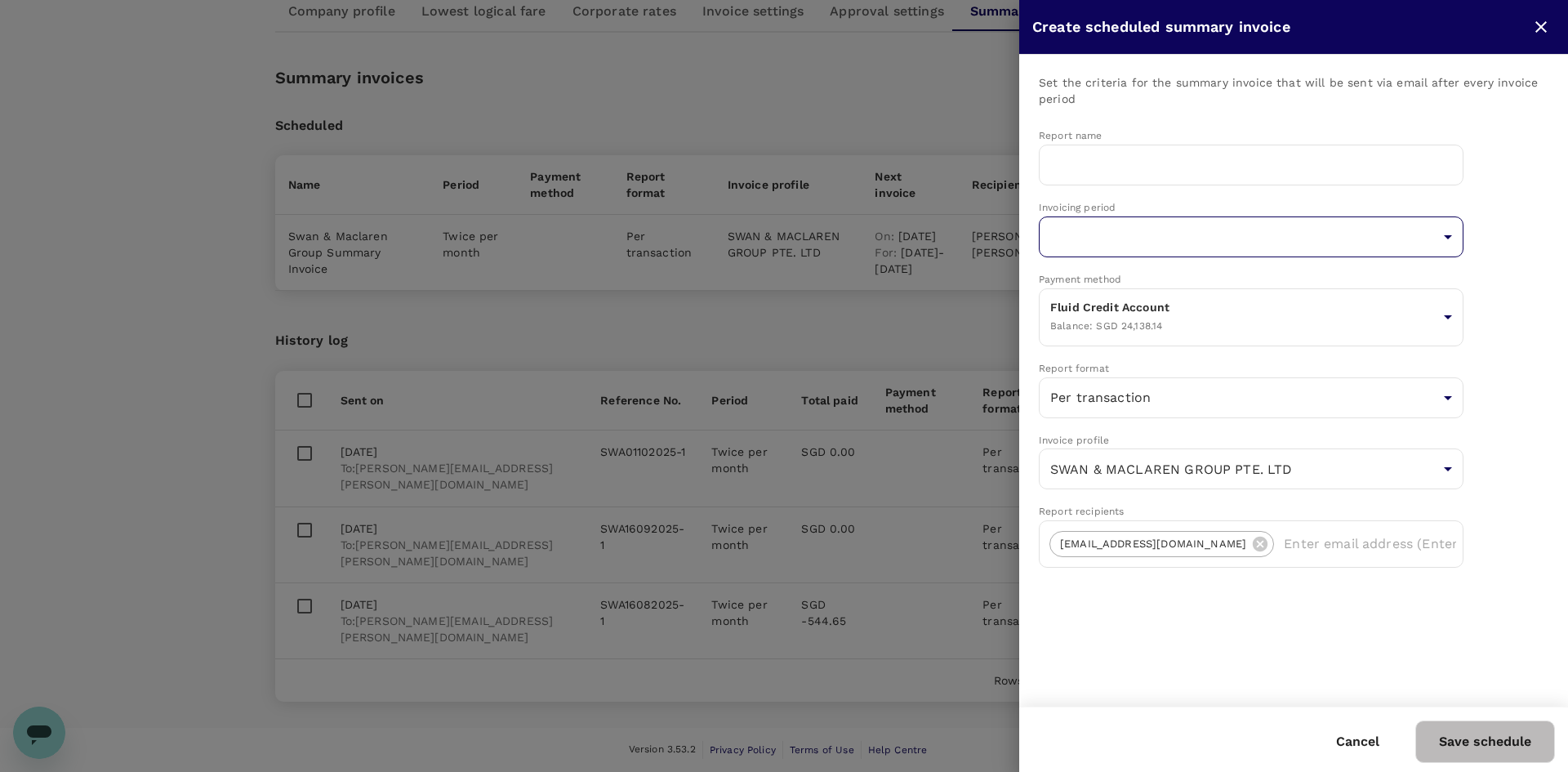
click at [1241, 232] on body "Trips Book Approvals 0 Reports People Manage ST Company Settings Company profil…" at bounding box center [784, 299] width 1568 height 945
click at [1135, 334] on li "Monthly" at bounding box center [1251, 342] width 425 height 30
type input "monthly"
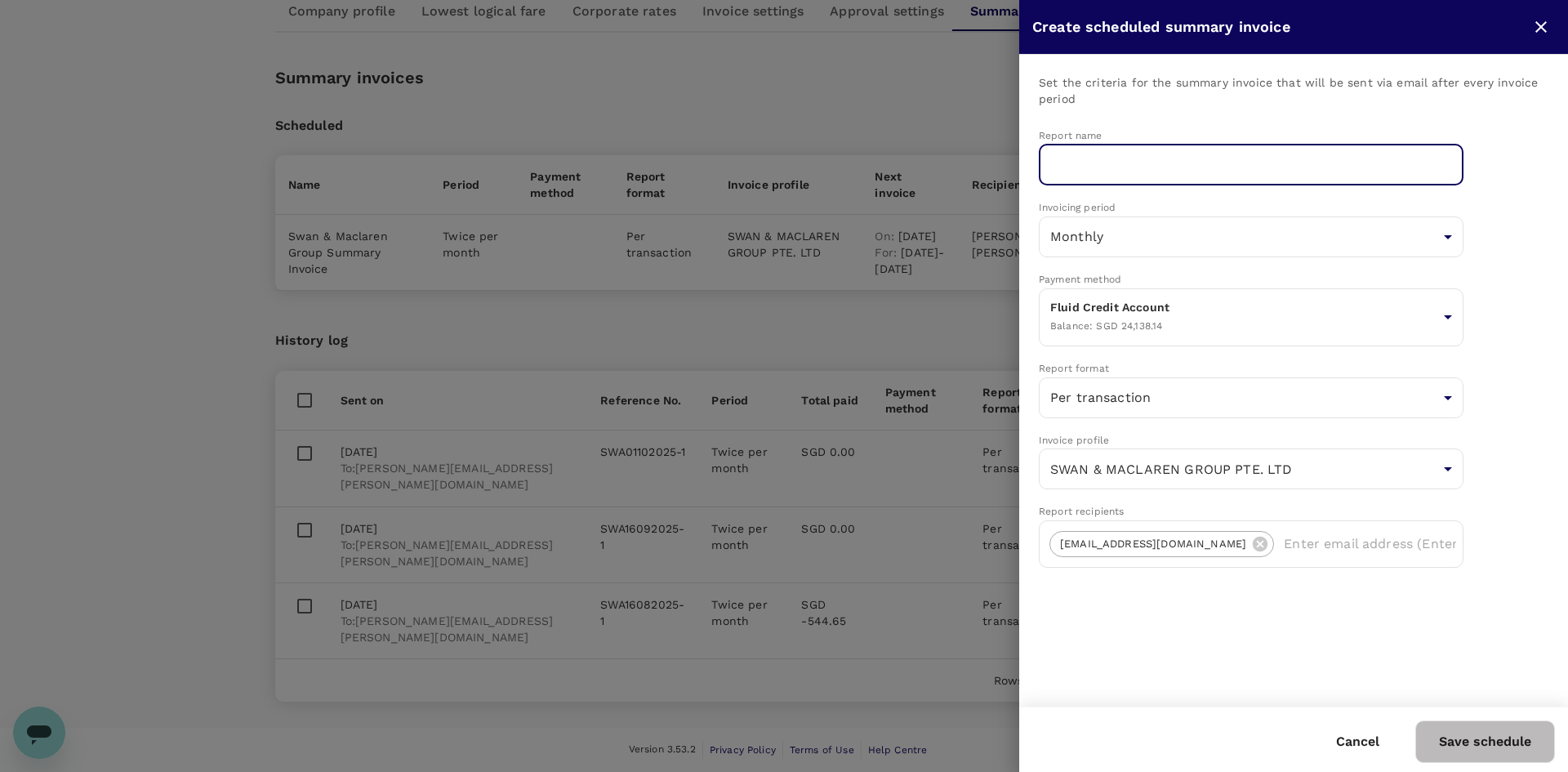
click at [1195, 146] on input "text" at bounding box center [1251, 164] width 425 height 40
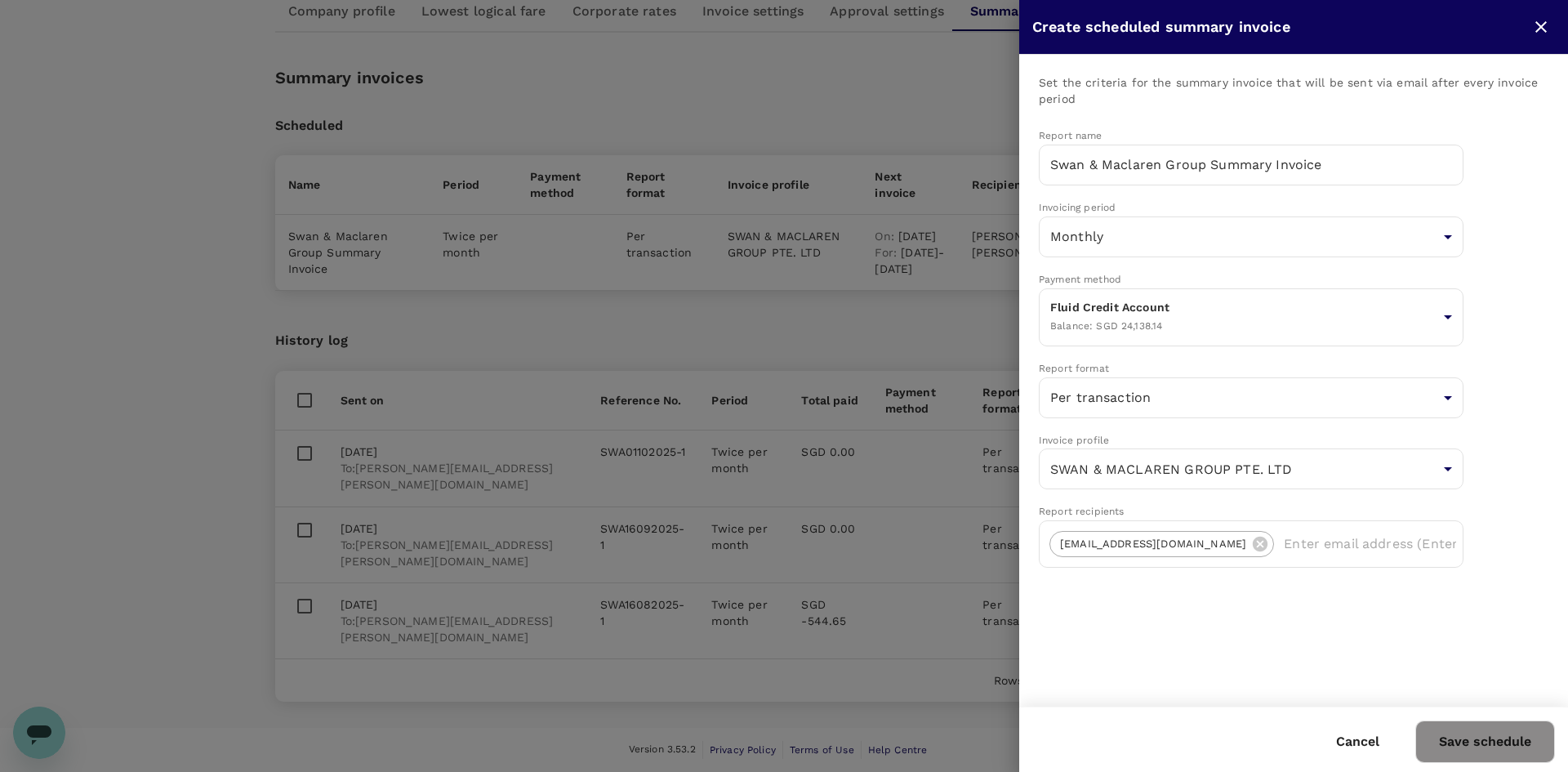
click at [1475, 738] on button "Save schedule" at bounding box center [1484, 740] width 139 height 42
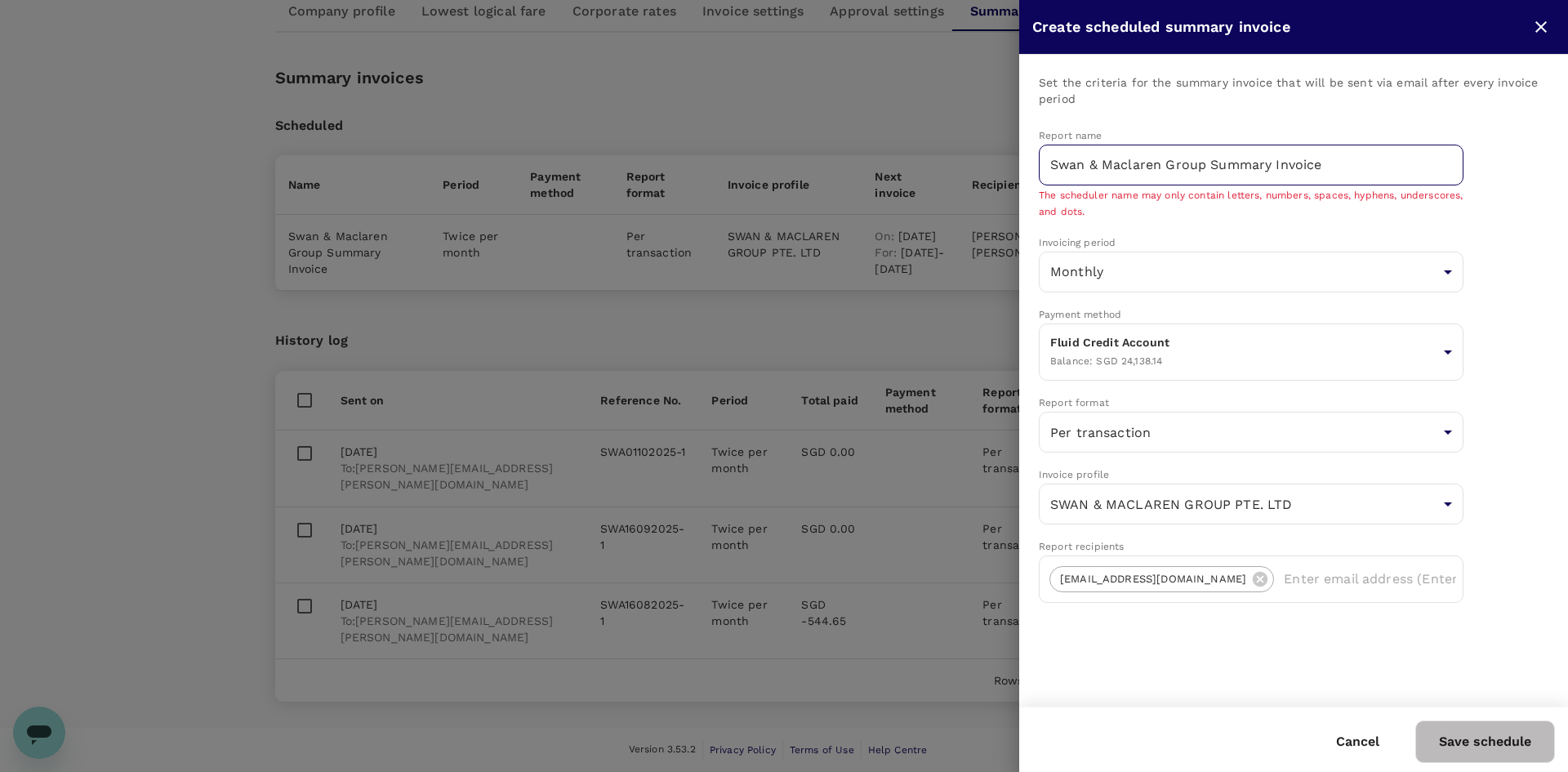
click at [1176, 170] on input "Swan & Maclaren Group Summary Invoice" at bounding box center [1251, 164] width 425 height 40
click at [1329, 166] on input "Swan & Maclaren Group Summary Invoice" at bounding box center [1251, 164] width 425 height 40
click at [1097, 158] on input "Swan & Maclaren Group Summary Invoice" at bounding box center [1251, 164] width 425 height 40
drag, startPoint x: 1223, startPoint y: 158, endPoint x: 852, endPoint y: 171, distance: 371.2
click at [852, 171] on div "Create scheduled summary invoice Set the criteria for the summary invoice that …" at bounding box center [784, 386] width 1568 height 772
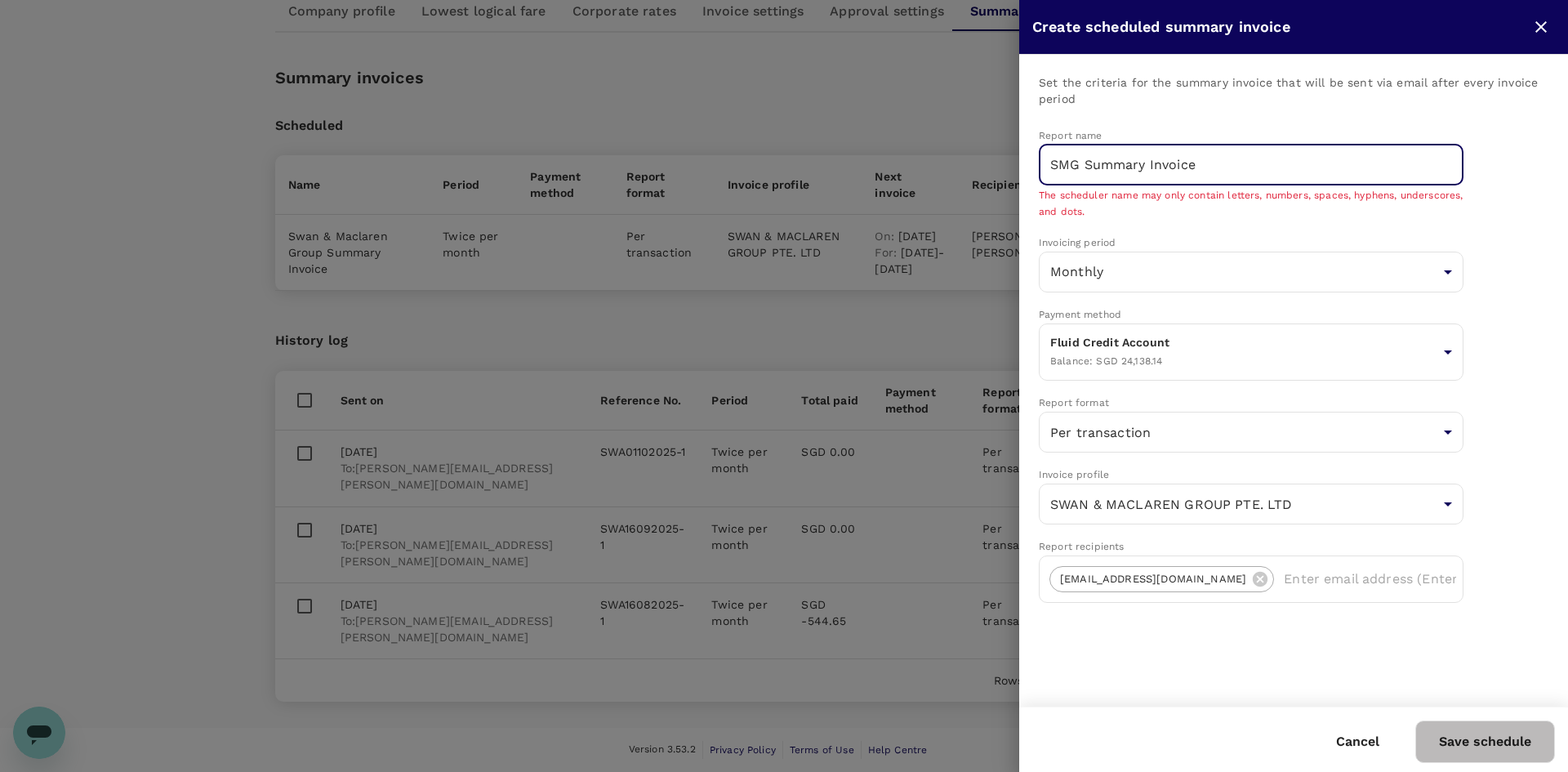
type input "SMG Summary Invoice"
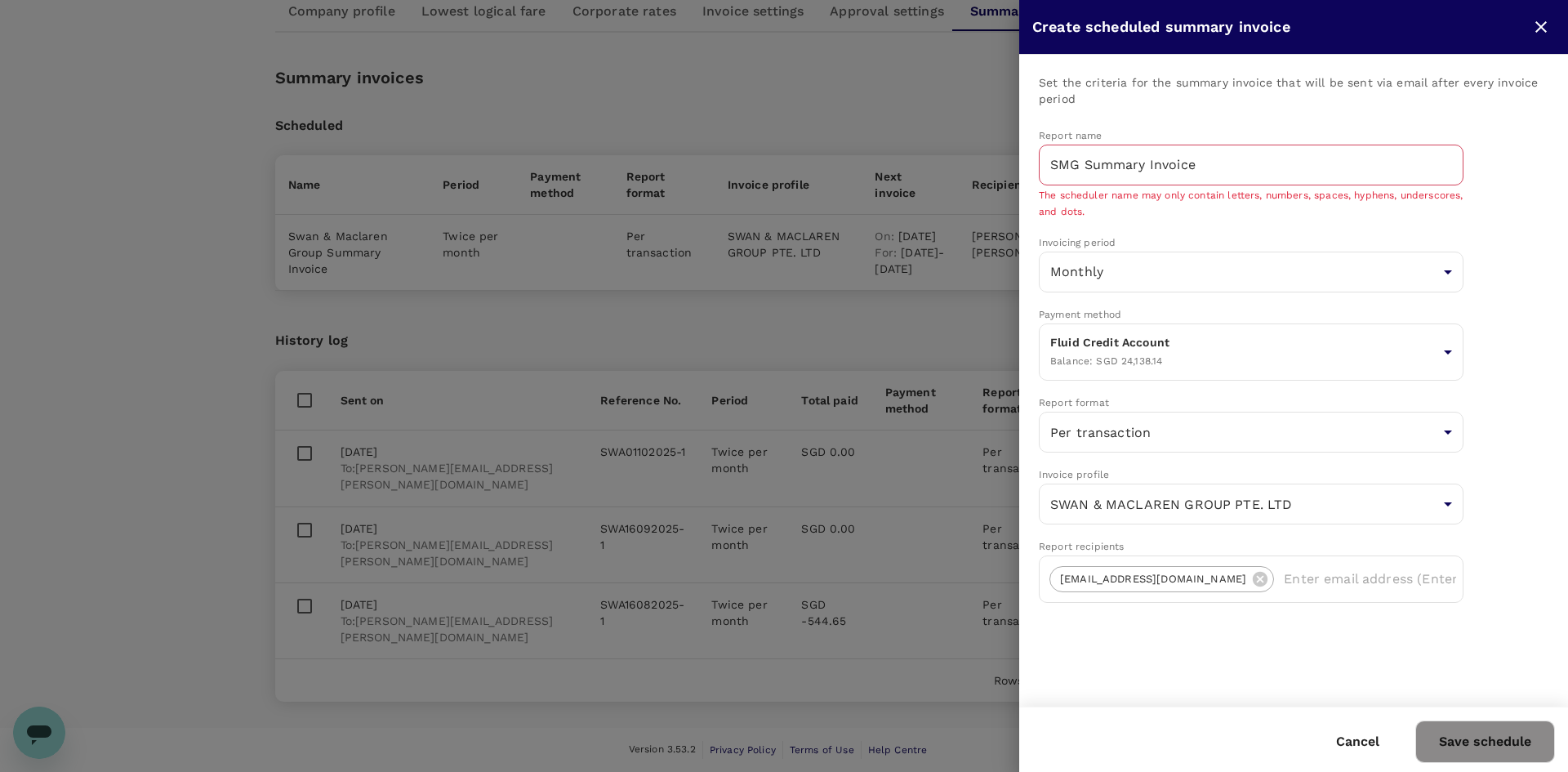
click at [1539, 743] on button "Save schedule" at bounding box center [1484, 740] width 139 height 42
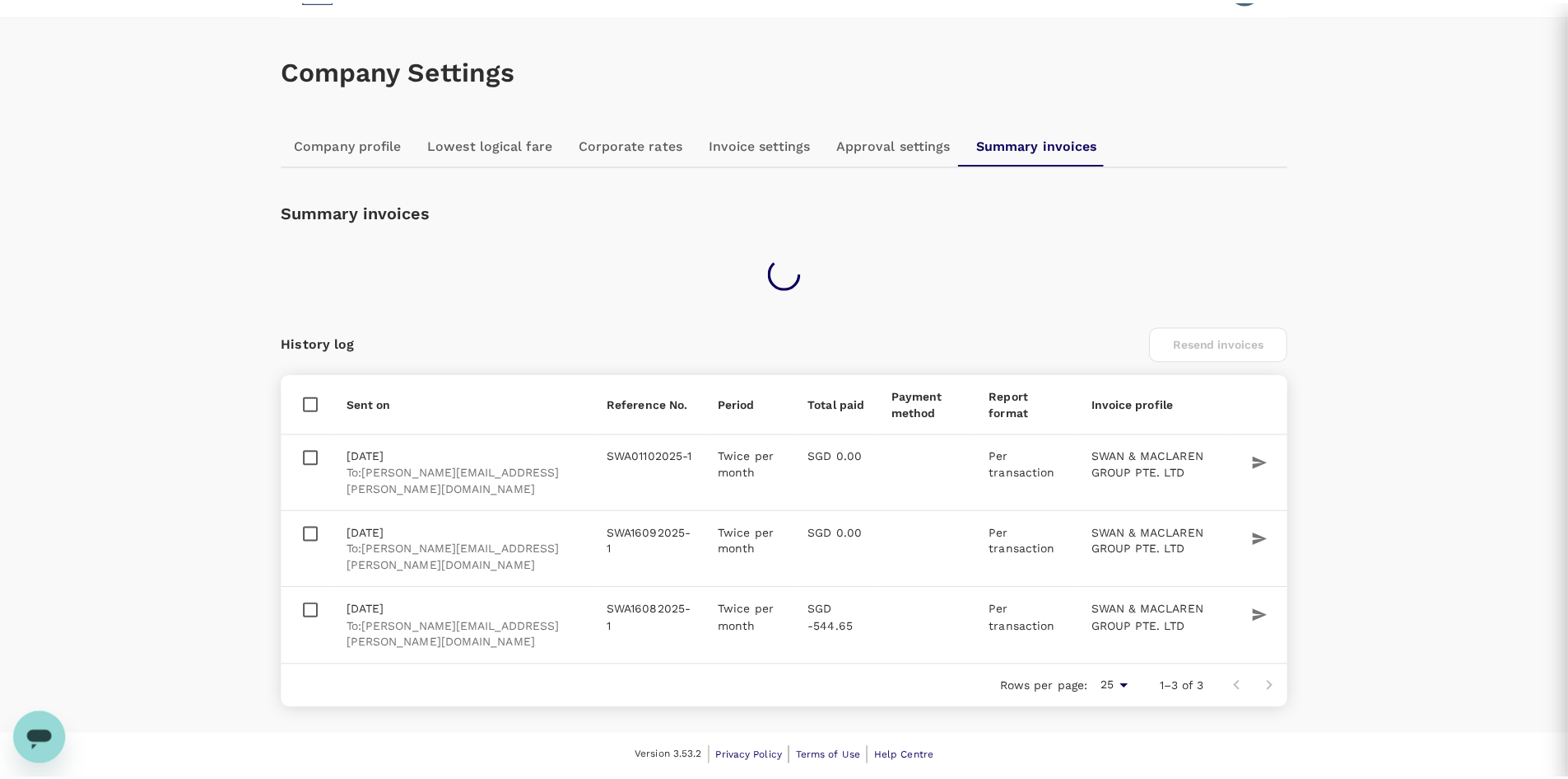
scroll to position [41, 0]
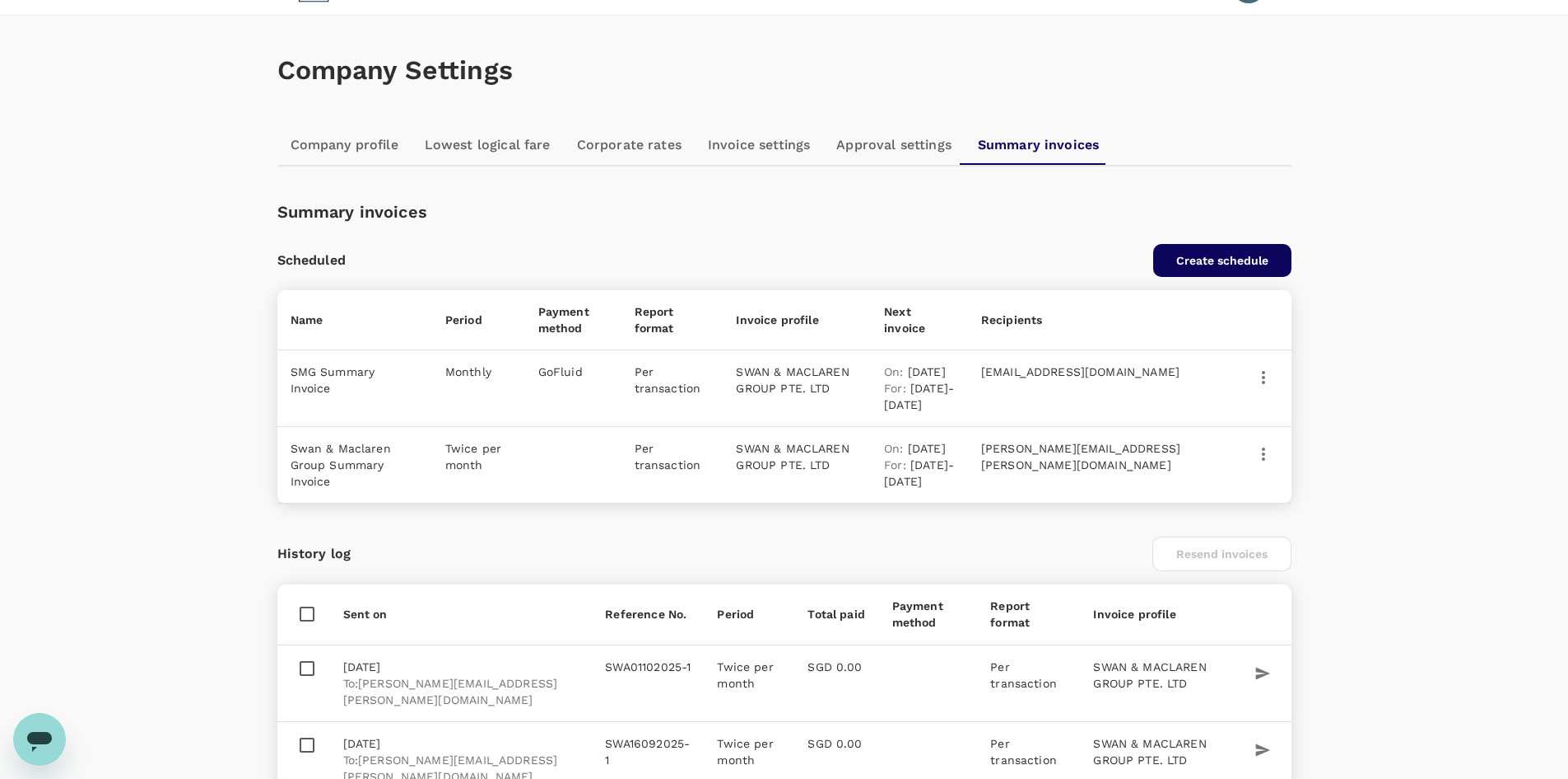
click at [1262, 376] on icon "button" at bounding box center [1264, 378] width 20 height 20
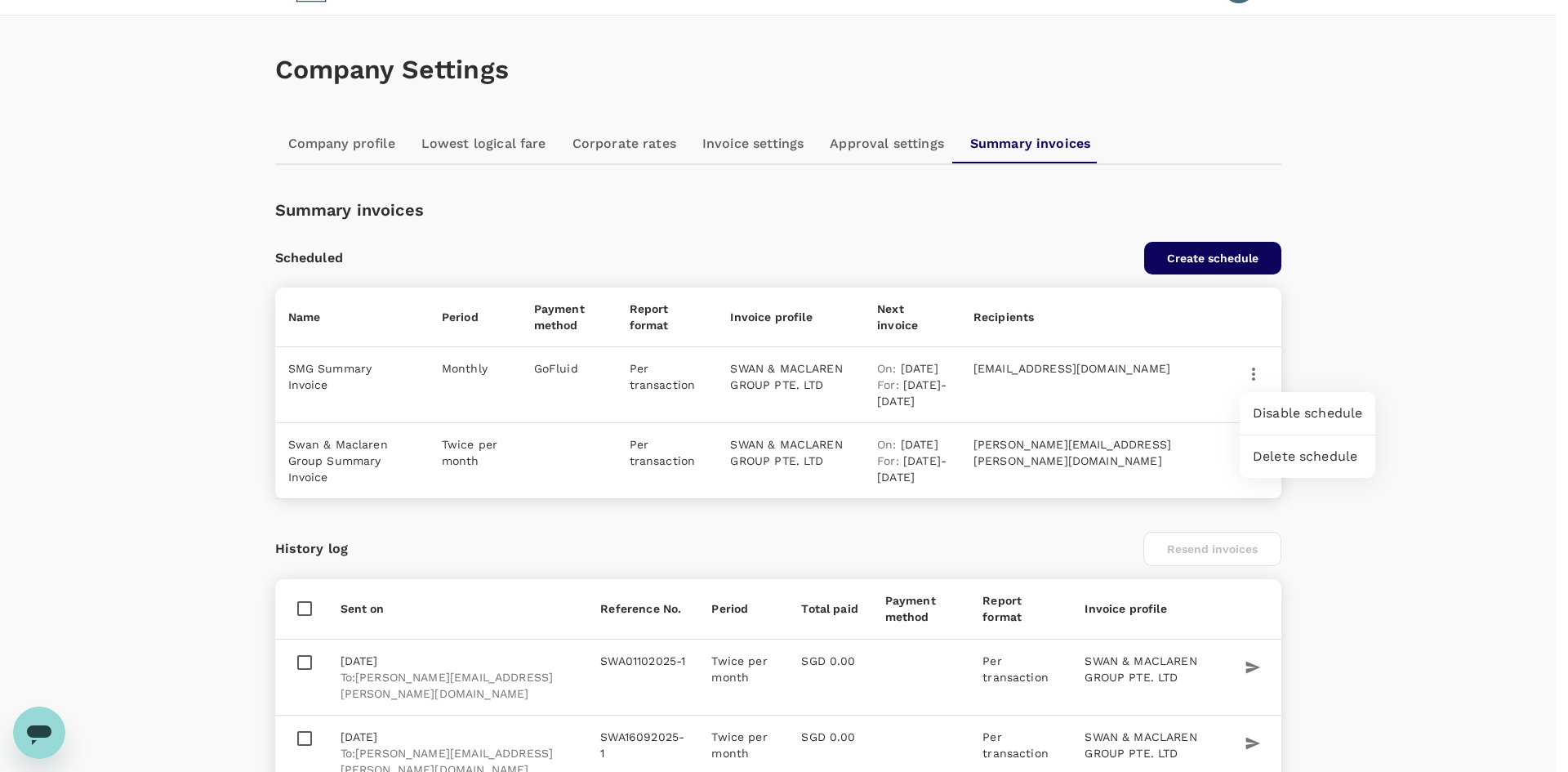
click at [1253, 372] on div at bounding box center [784, 386] width 1568 height 772
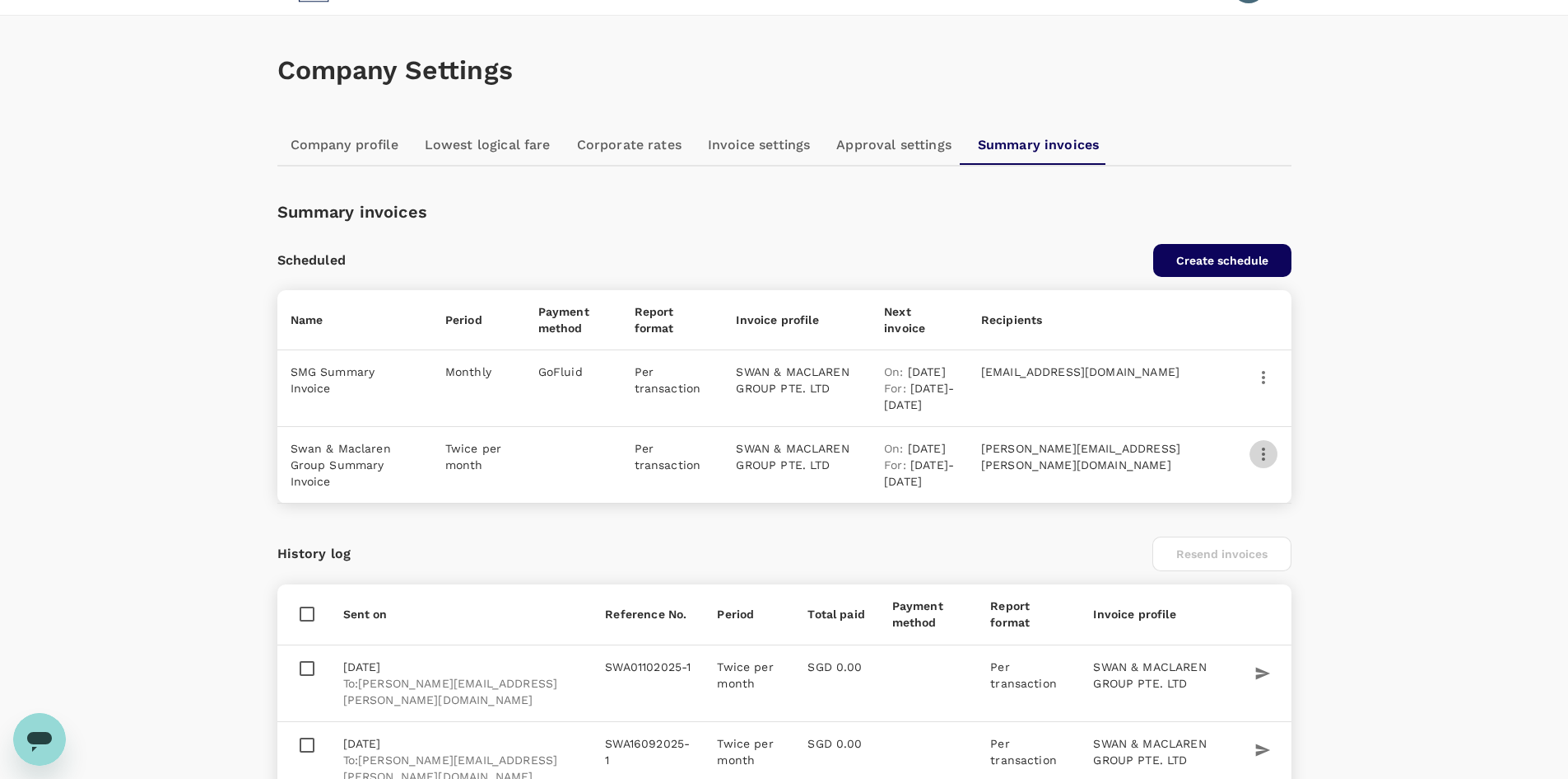
click at [1254, 464] on icon "button" at bounding box center [1264, 454] width 20 height 20
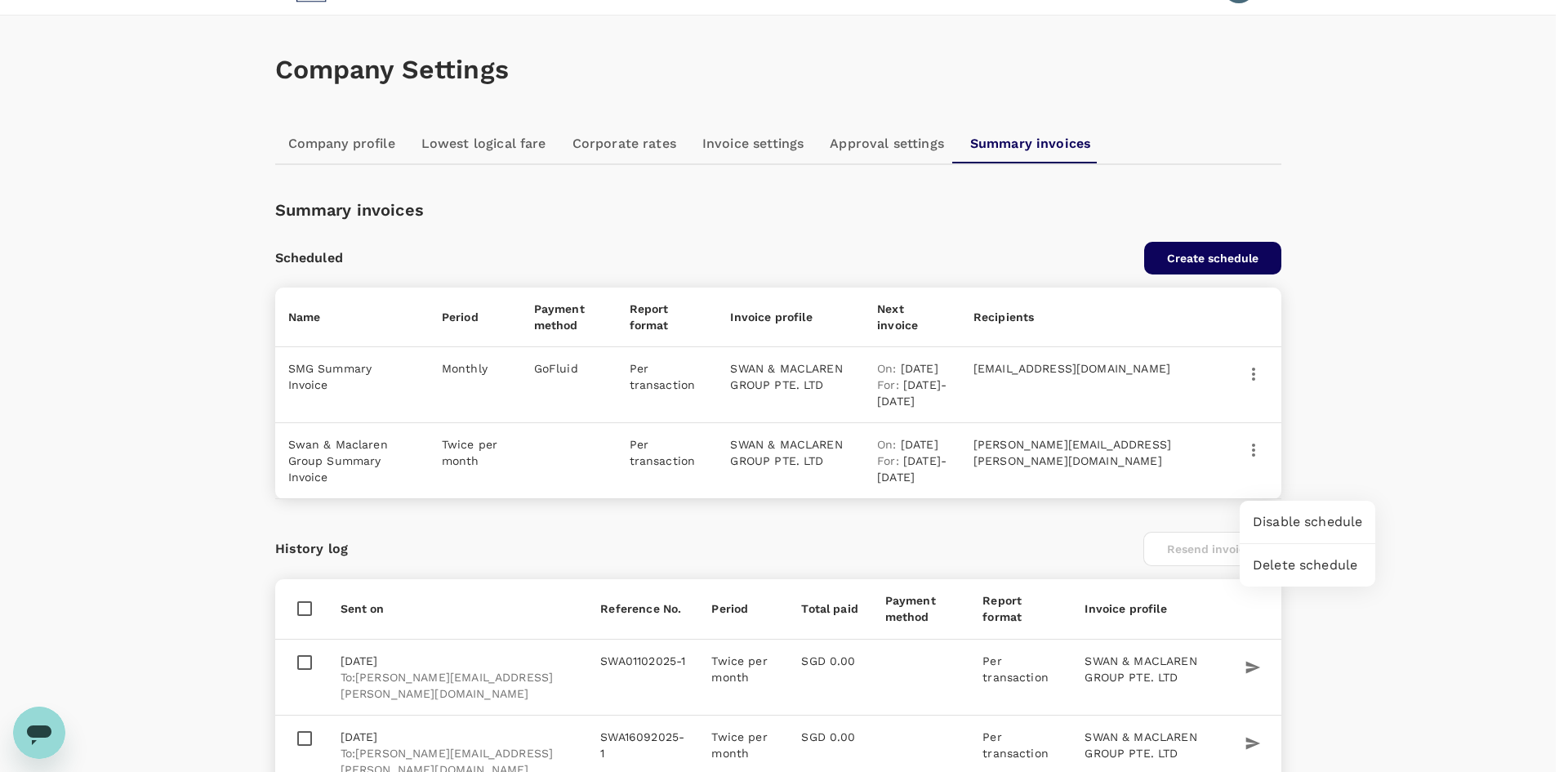
click at [1335, 520] on li "Disable schedule" at bounding box center [1306, 522] width 135 height 30
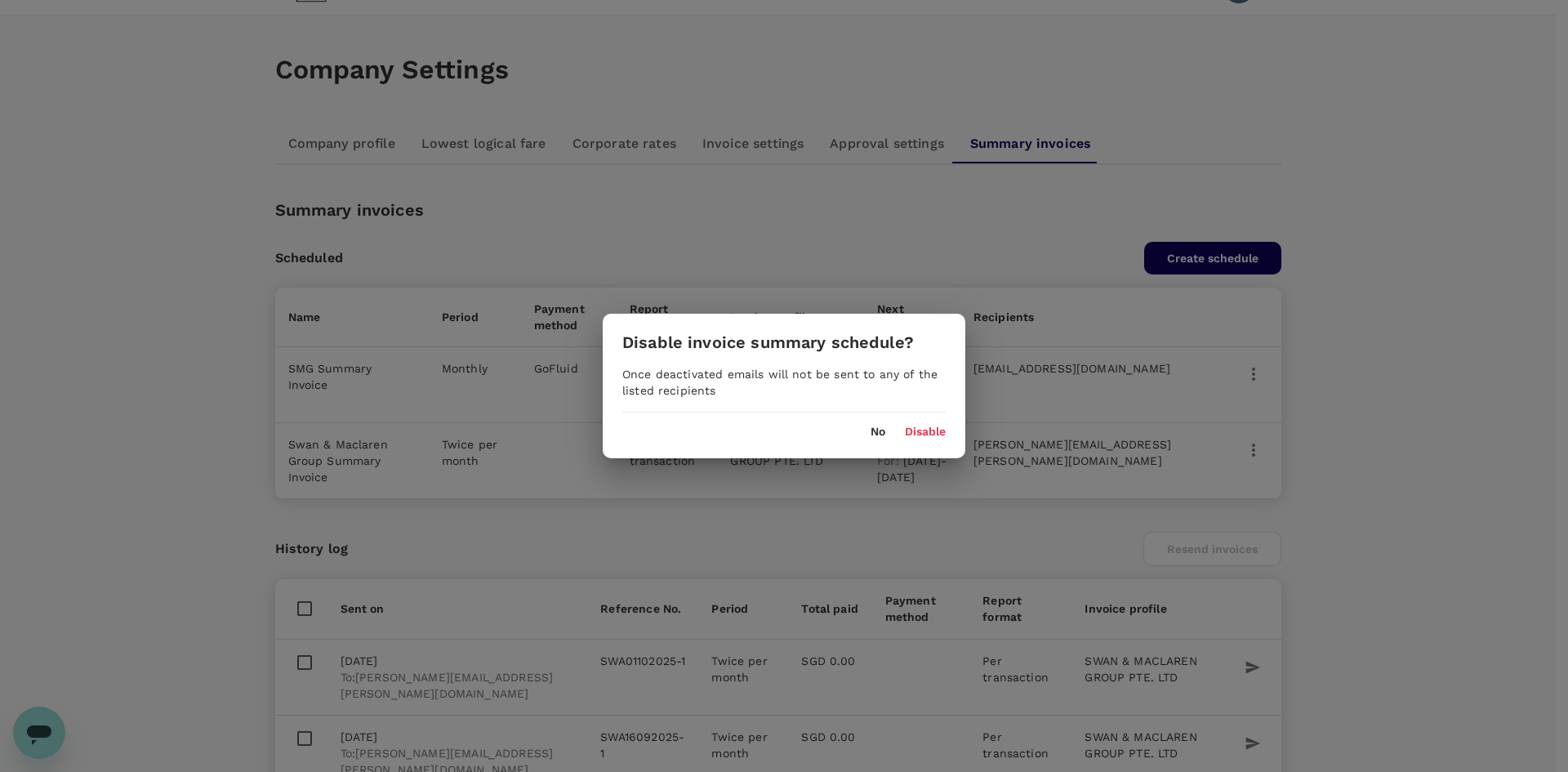
click at [940, 429] on button "Disable" at bounding box center [924, 431] width 40 height 13
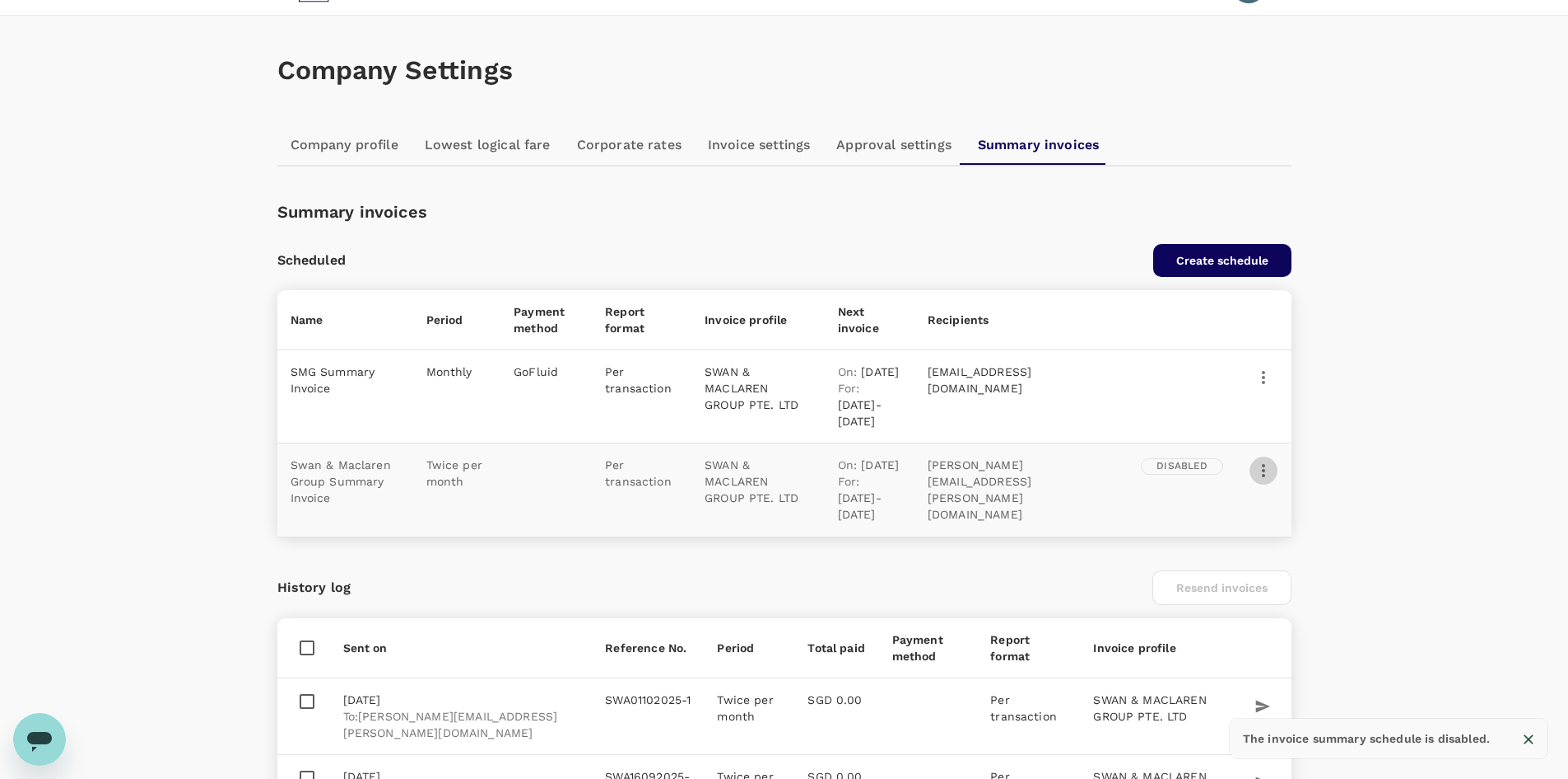
click at [1269, 480] on icon "button" at bounding box center [1264, 470] width 20 height 20
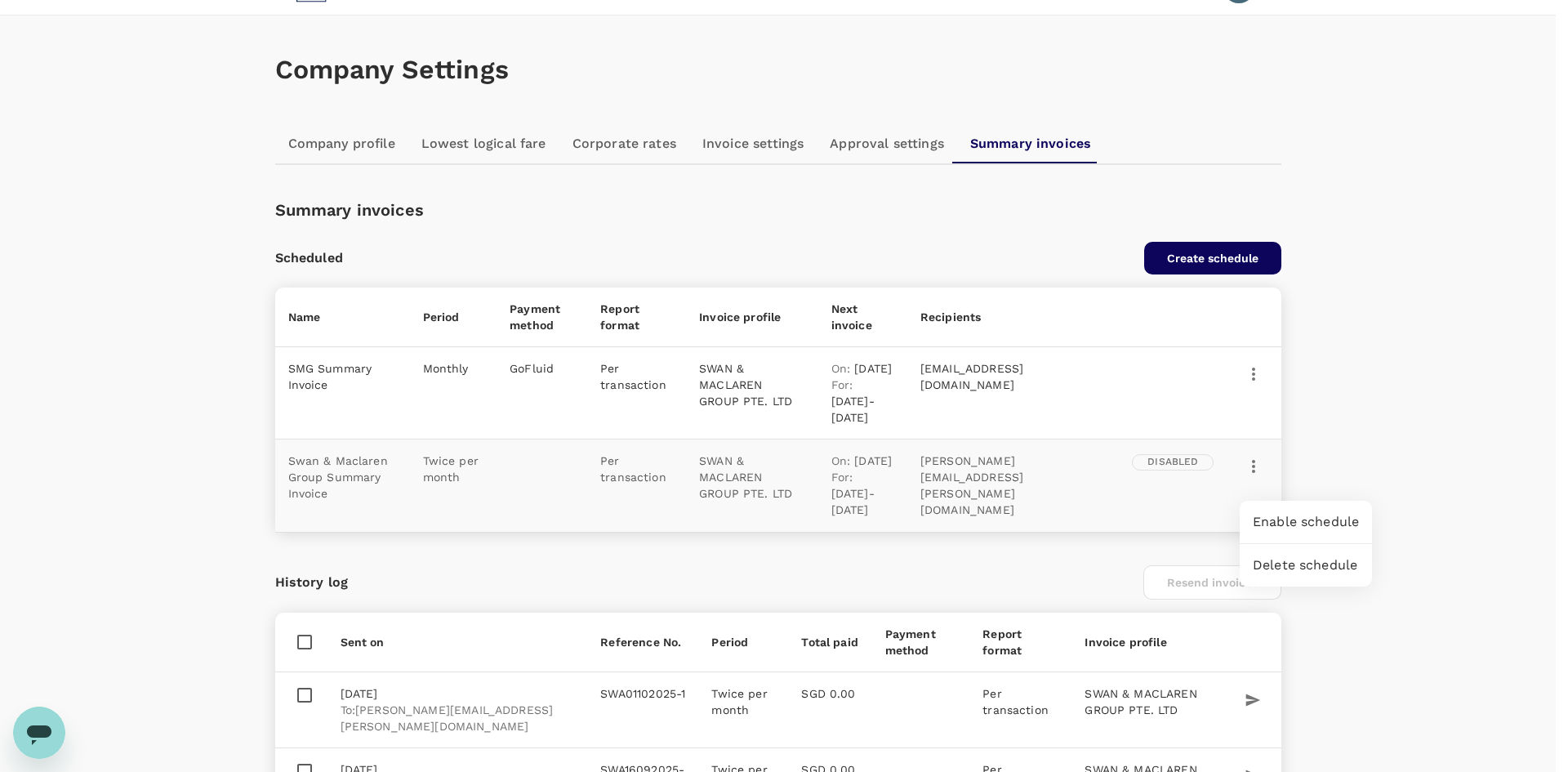
click at [1450, 455] on div at bounding box center [784, 386] width 1568 height 772
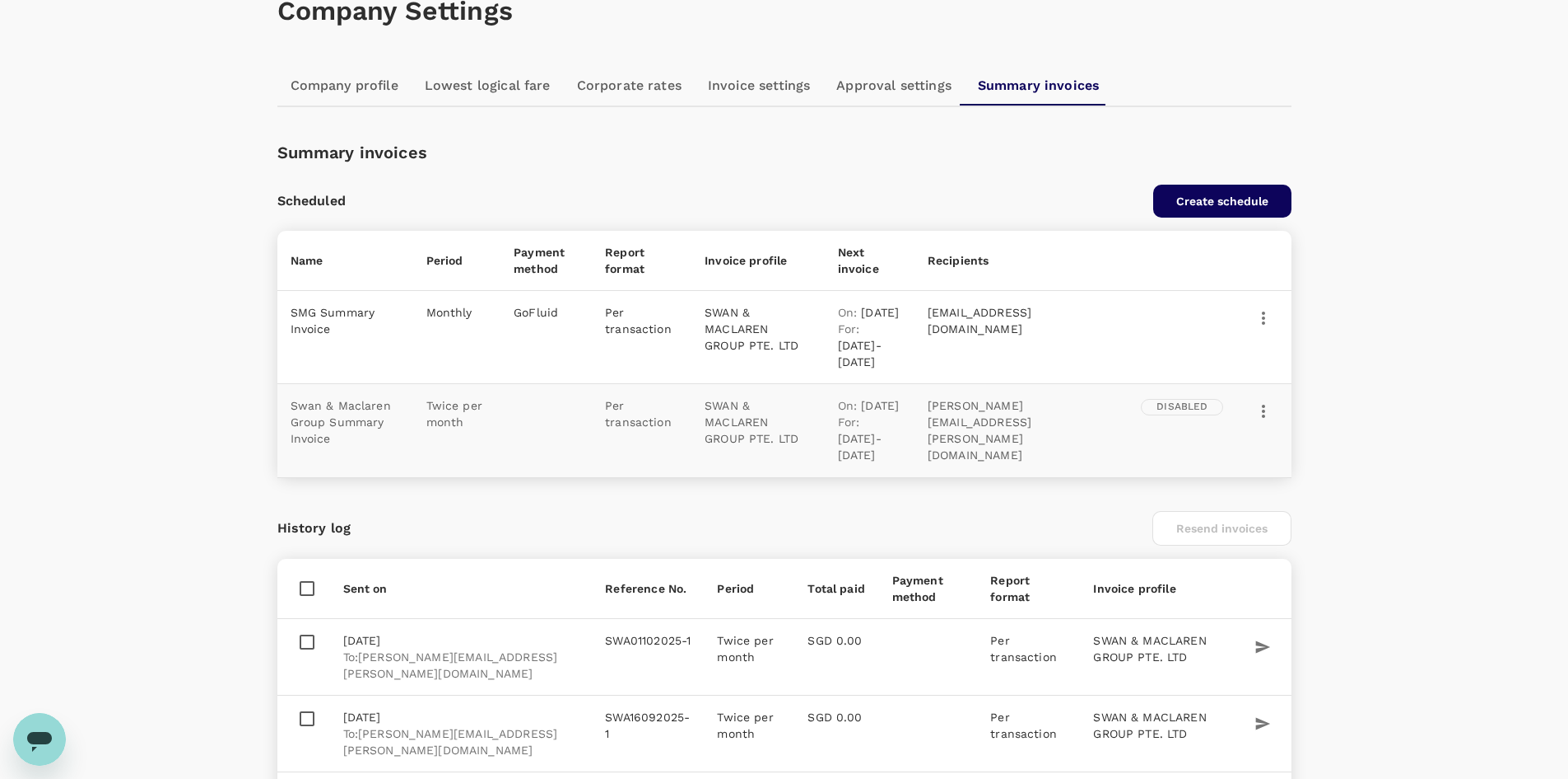
scroll to position [0, 0]
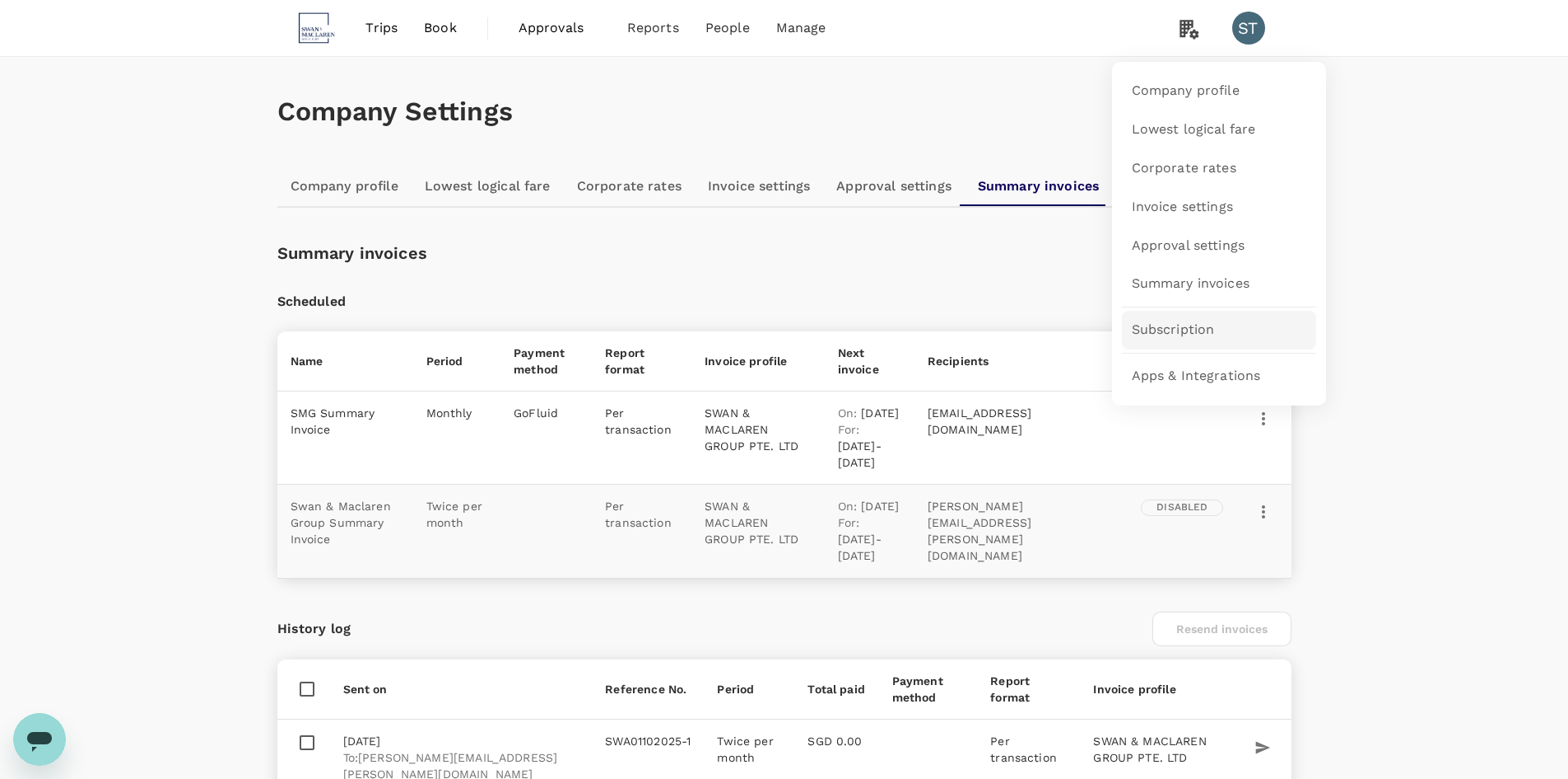
click at [1217, 334] on link "Subscription" at bounding box center [1219, 330] width 194 height 39
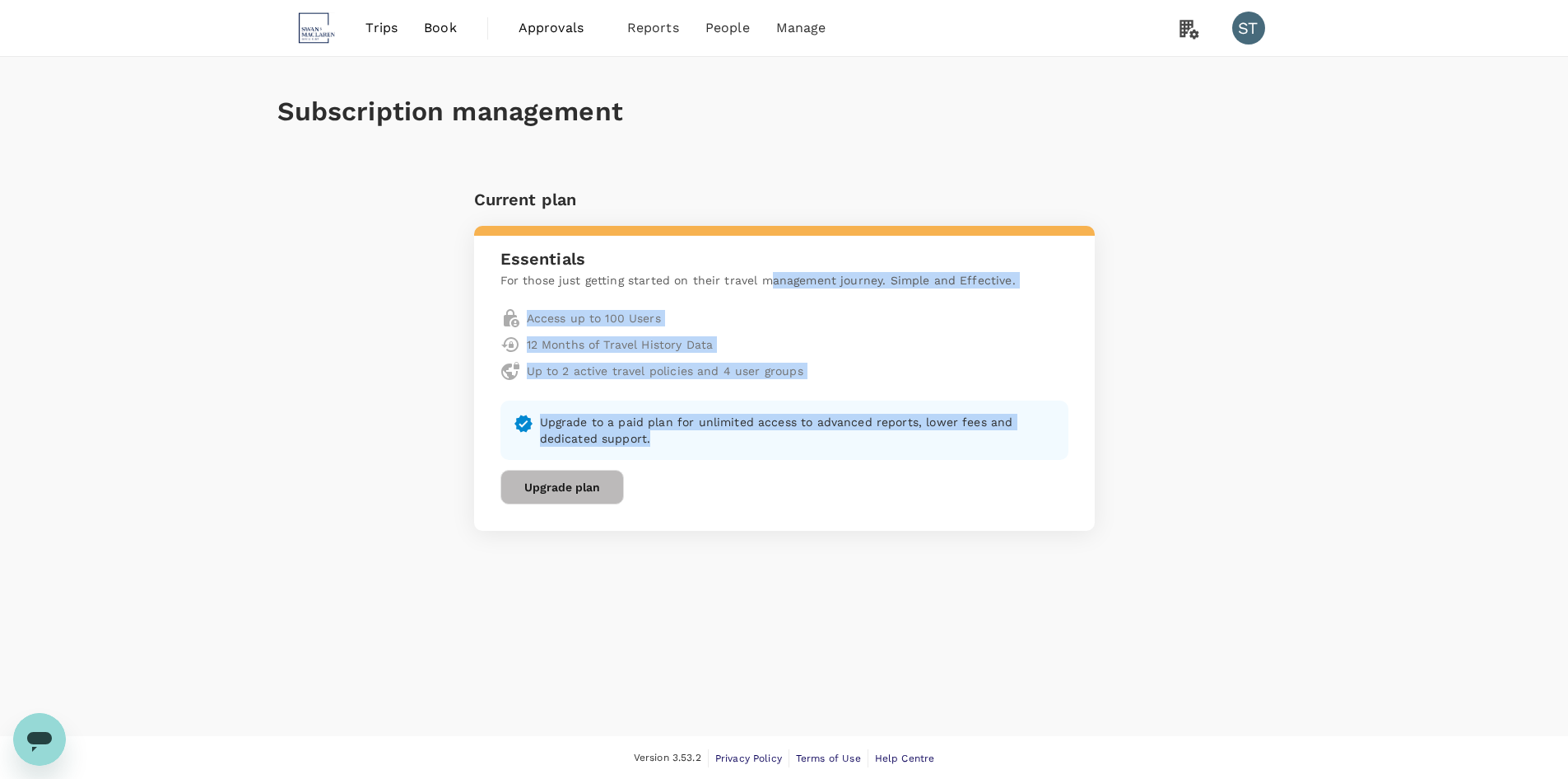
drag, startPoint x: 766, startPoint y: 276, endPoint x: 867, endPoint y: 445, distance: 196.9
click at [867, 445] on div "Essentials For those just getting started on their travel management journey. S…" at bounding box center [784, 379] width 621 height 305
click at [867, 445] on p "Upgrade to a paid plan for unlimited access to advanced reports, lower fees and…" at bounding box center [798, 429] width 516 height 33
drag, startPoint x: 835, startPoint y: 466, endPoint x: 759, endPoint y: 260, distance: 219.6
click at [759, 260] on div "Essentials For those just getting started on their travel management journey. S…" at bounding box center [784, 379] width 621 height 305
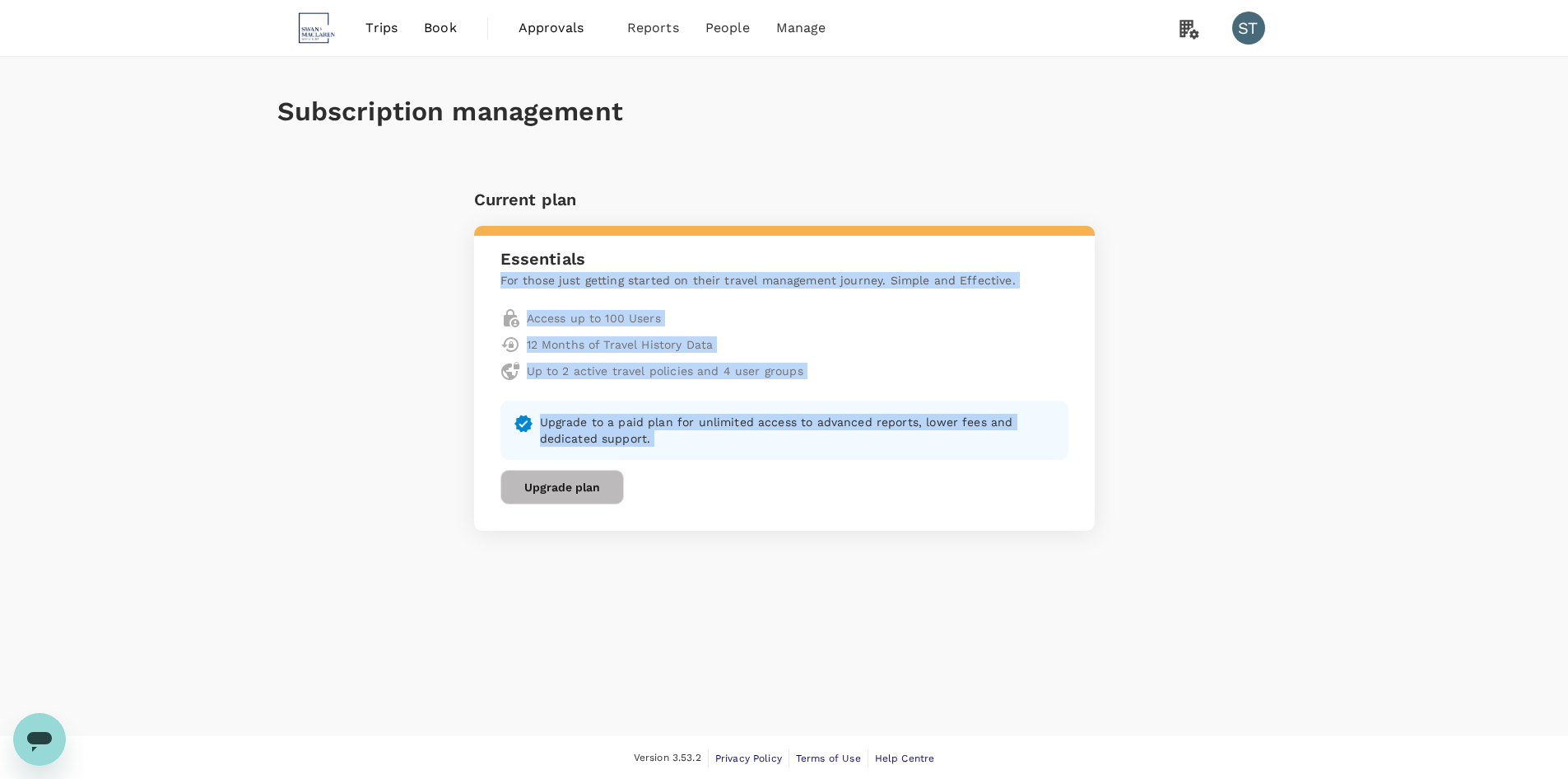
click at [759, 260] on h6 "Essentials" at bounding box center [784, 258] width 568 height 26
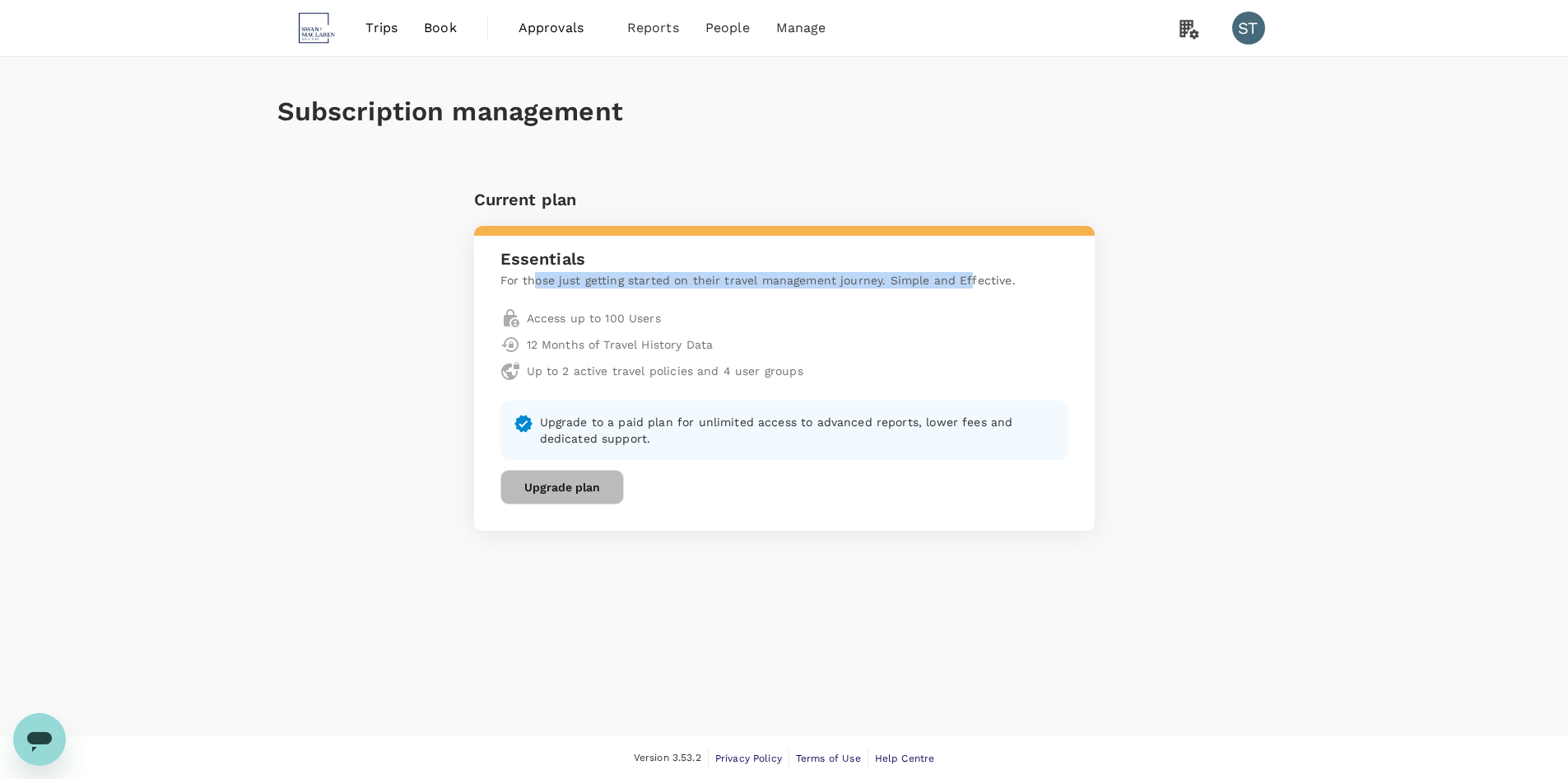
drag, startPoint x: 537, startPoint y: 278, endPoint x: 967, endPoint y: 279, distance: 430.0
click at [967, 279] on p "For those just getting started on their travel management journey. Simple and E…" at bounding box center [784, 280] width 568 height 17
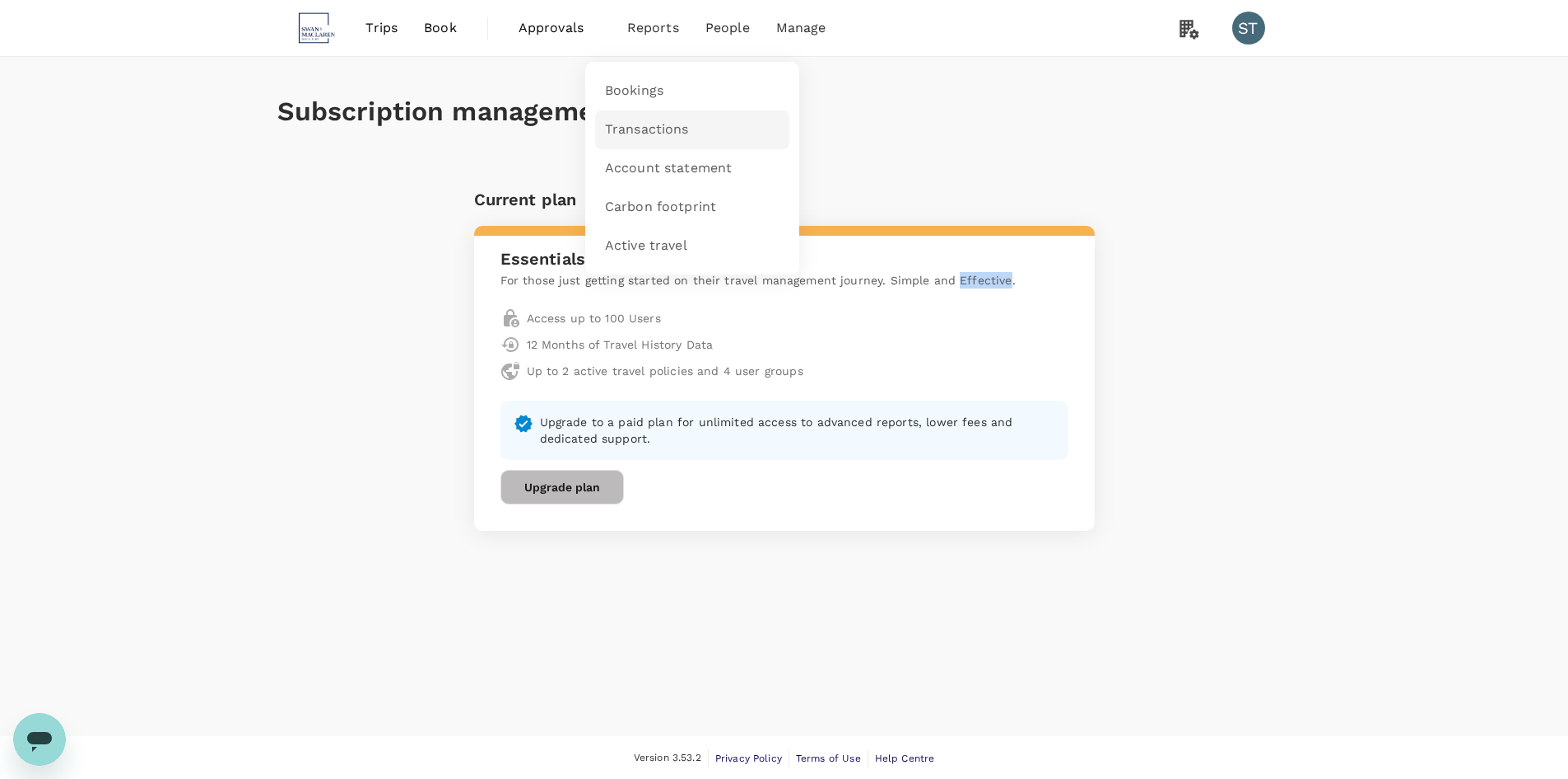
click at [664, 134] on span "Transactions" at bounding box center [647, 130] width 84 height 19
